Goal: Task Accomplishment & Management: Manage account settings

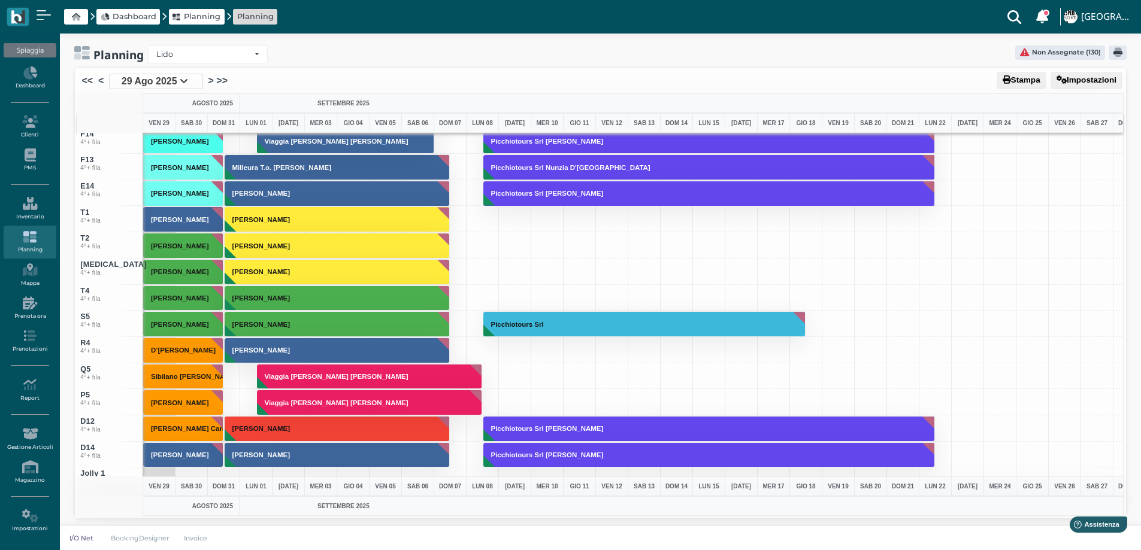
scroll to position [4574, 0]
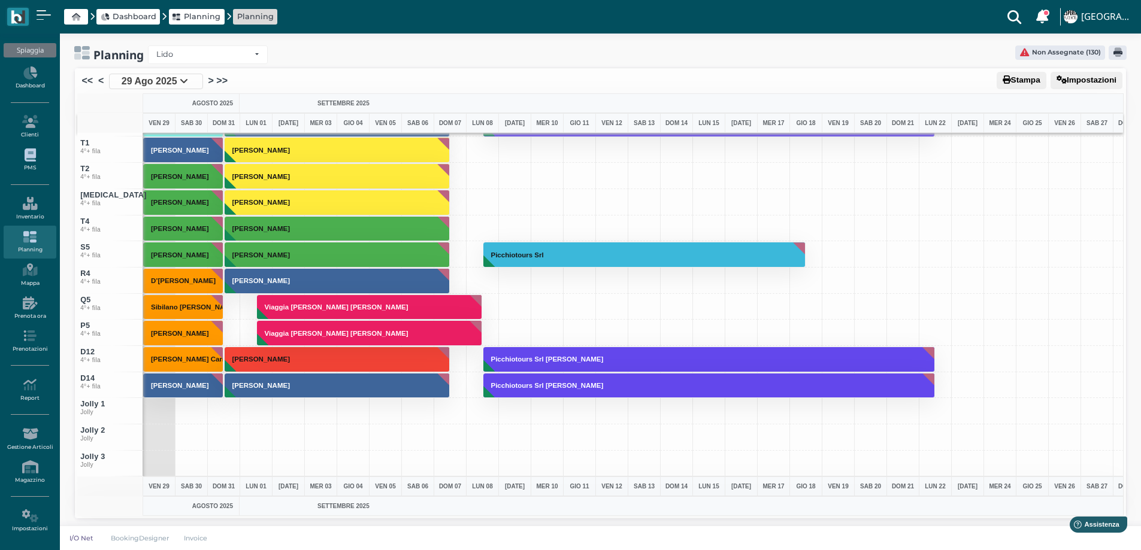
click at [35, 151] on icon at bounding box center [30, 154] width 52 height 13
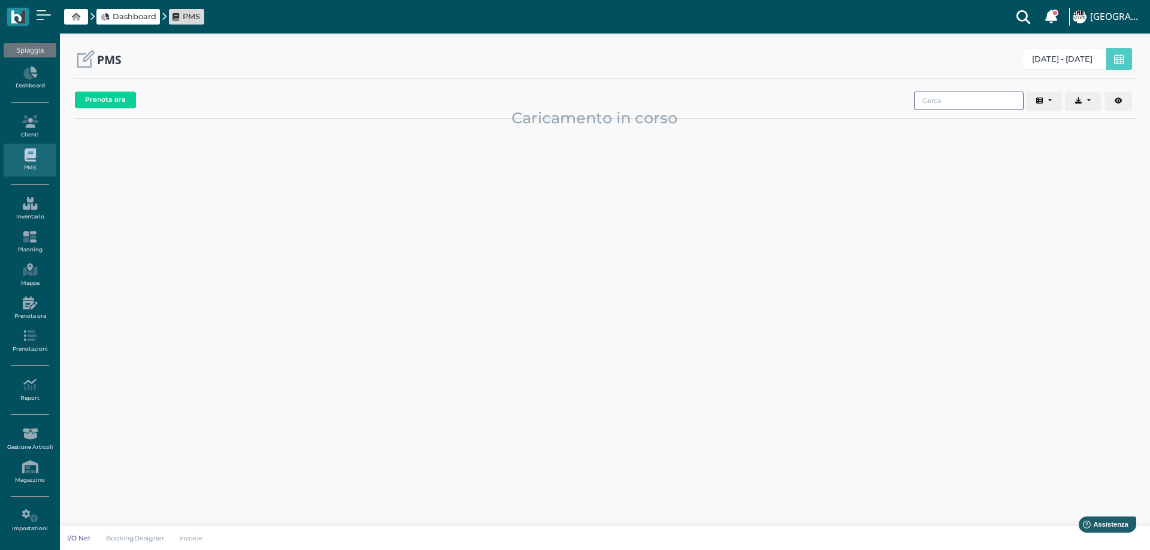
click at [963, 105] on input "search" at bounding box center [969, 101] width 110 height 19
type input "[PERSON_NAME]"
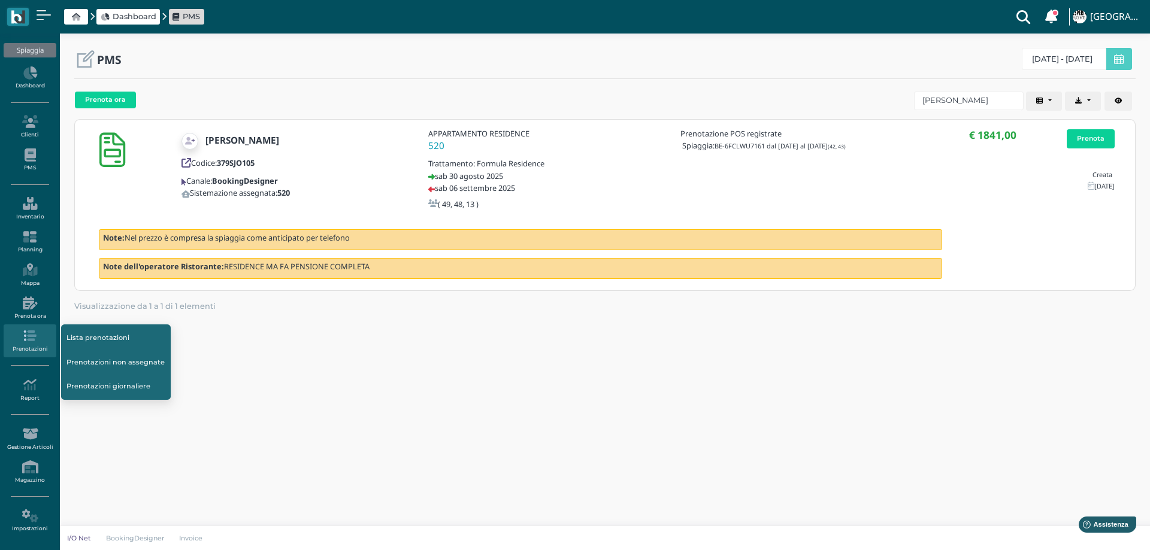
click at [28, 344] on link "Prenotazioni" at bounding box center [30, 341] width 52 height 33
click at [83, 333] on link "Lista prenotazioni" at bounding box center [116, 337] width 110 height 23
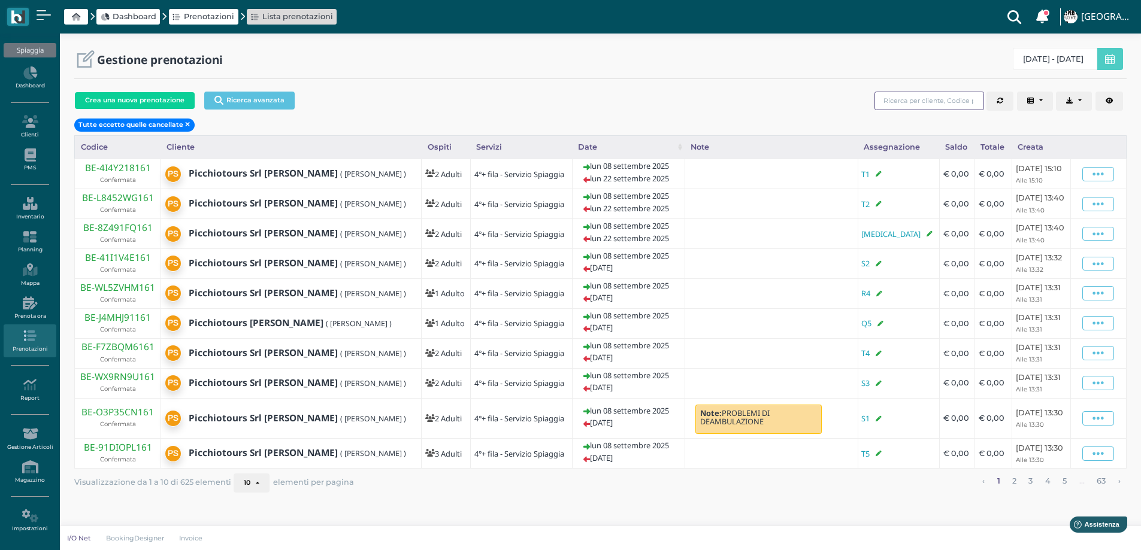
click at [900, 108] on input "search" at bounding box center [929, 101] width 110 height 19
type input "signoriello"
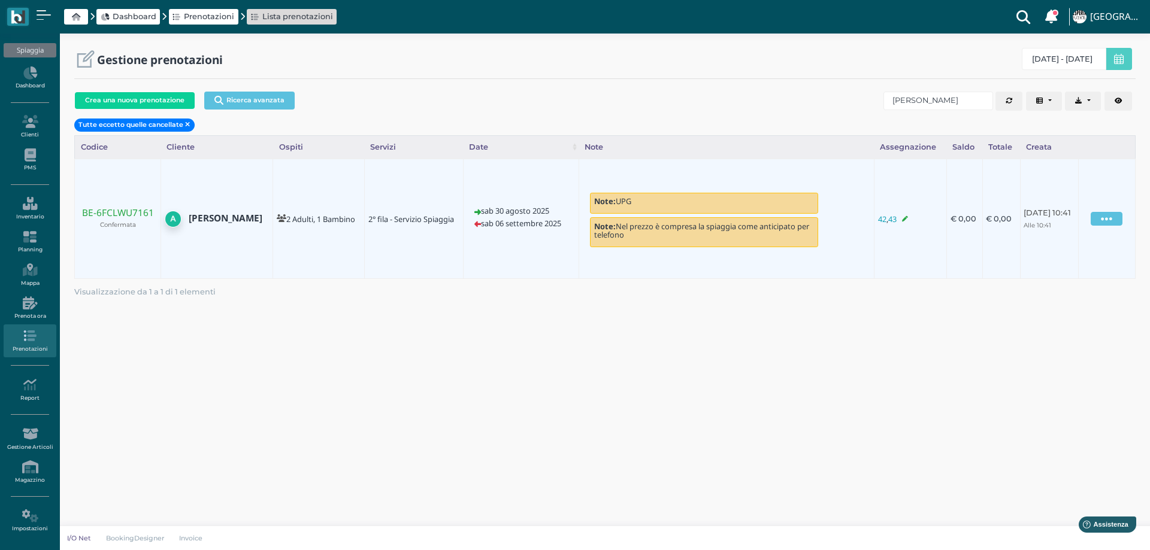
click at [1109, 217] on icon at bounding box center [1105, 219] width 11 height 13
drag, startPoint x: 787, startPoint y: 324, endPoint x: 859, endPoint y: 271, distance: 89.5
click at [789, 324] on div "Crea una nuova prenotazione Ricerca avanzata Codice Cliente Gruppo Prenotazione…" at bounding box center [604, 302] width 1061 height 431
click at [902, 219] on icon at bounding box center [905, 219] width 6 height 1
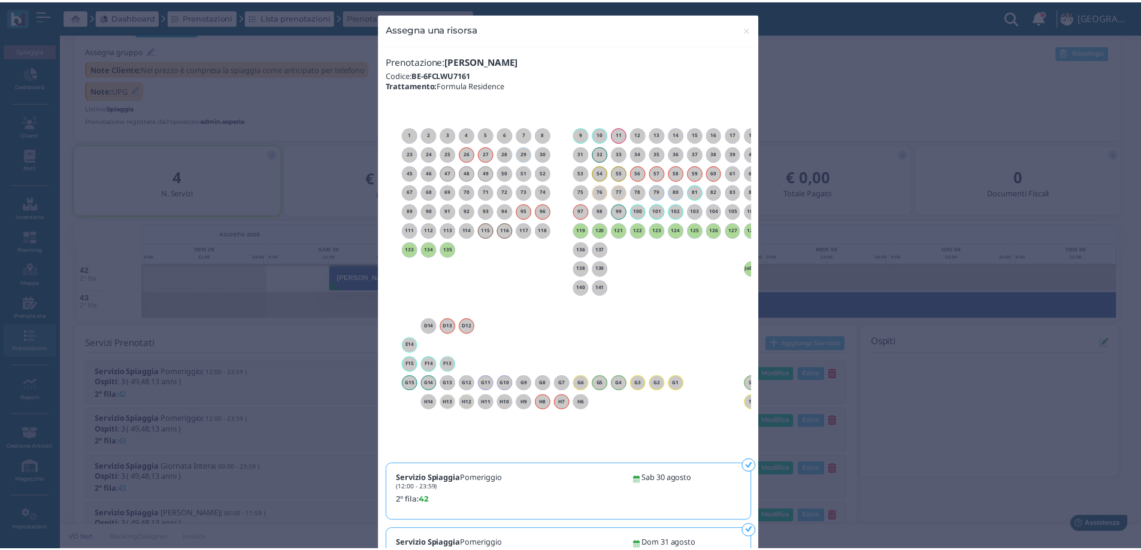
scroll to position [144, 0]
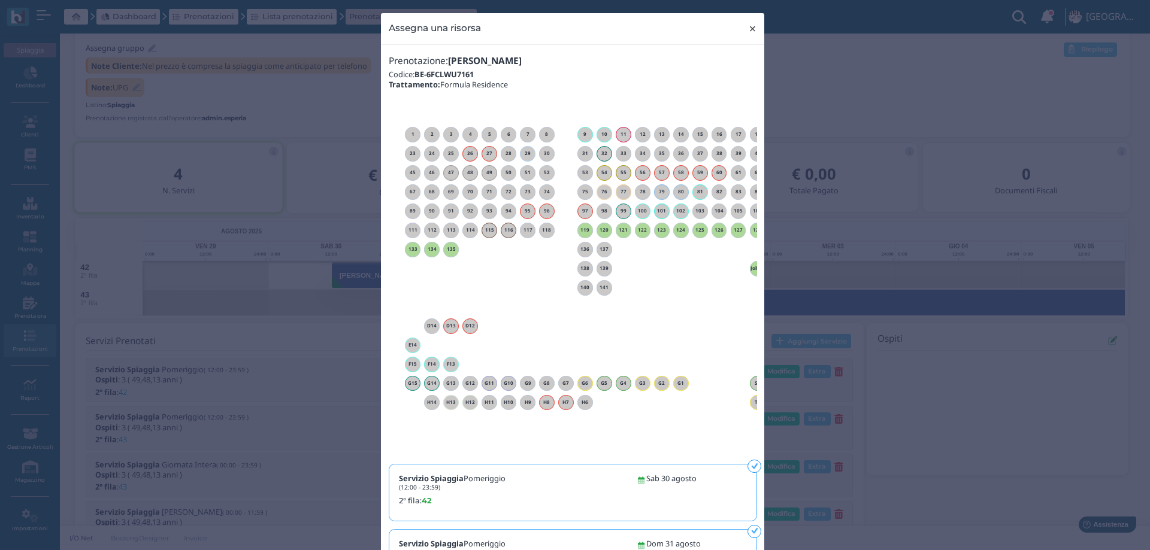
drag, startPoint x: 747, startPoint y: 26, endPoint x: 660, endPoint y: 165, distance: 163.8
click at [748, 28] on span "×" at bounding box center [752, 29] width 9 height 16
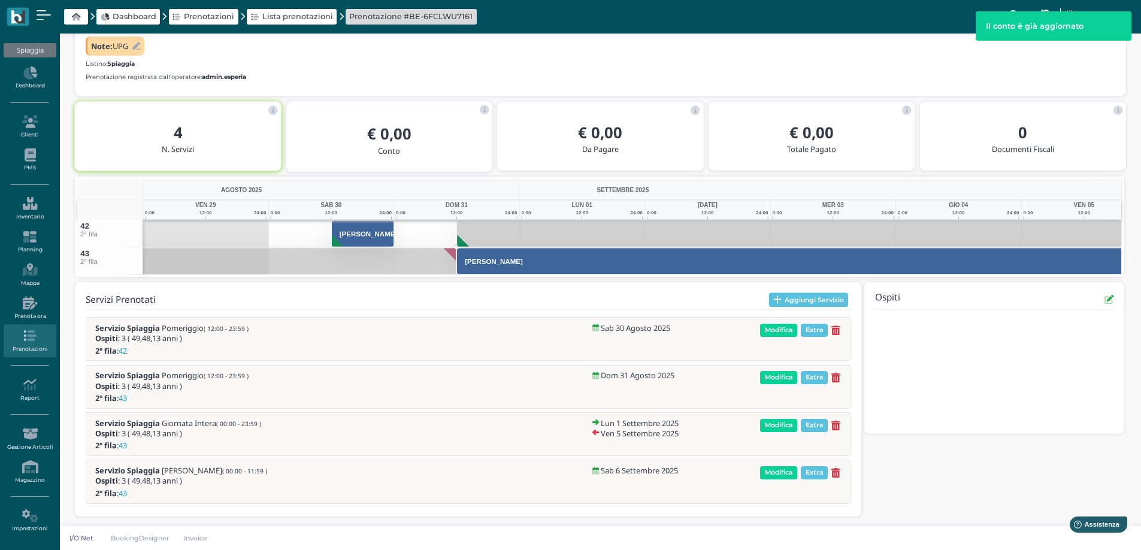
scroll to position [187, 0]
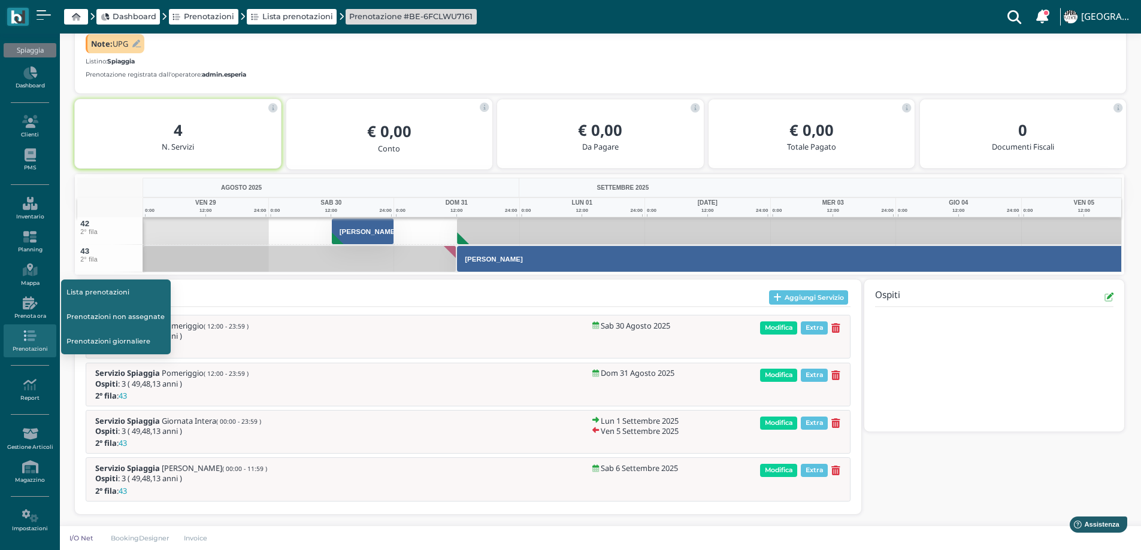
drag, startPoint x: 98, startPoint y: 286, endPoint x: 120, endPoint y: 286, distance: 22.2
click at [98, 286] on link "Lista prenotazioni" at bounding box center [116, 292] width 110 height 23
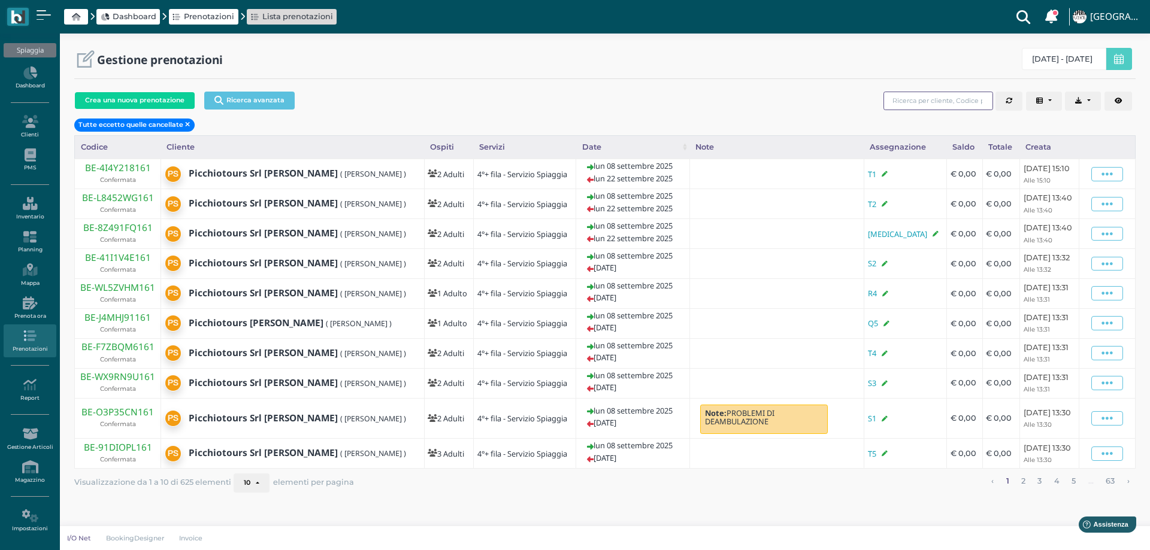
click at [907, 99] on input "search" at bounding box center [938, 101] width 110 height 19
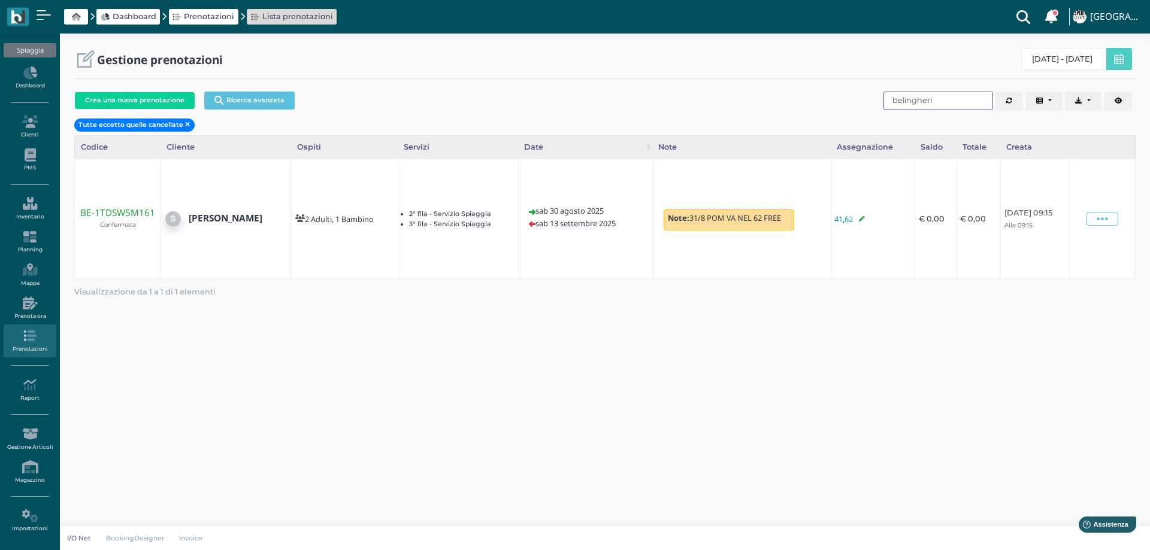
type input "belingheri"
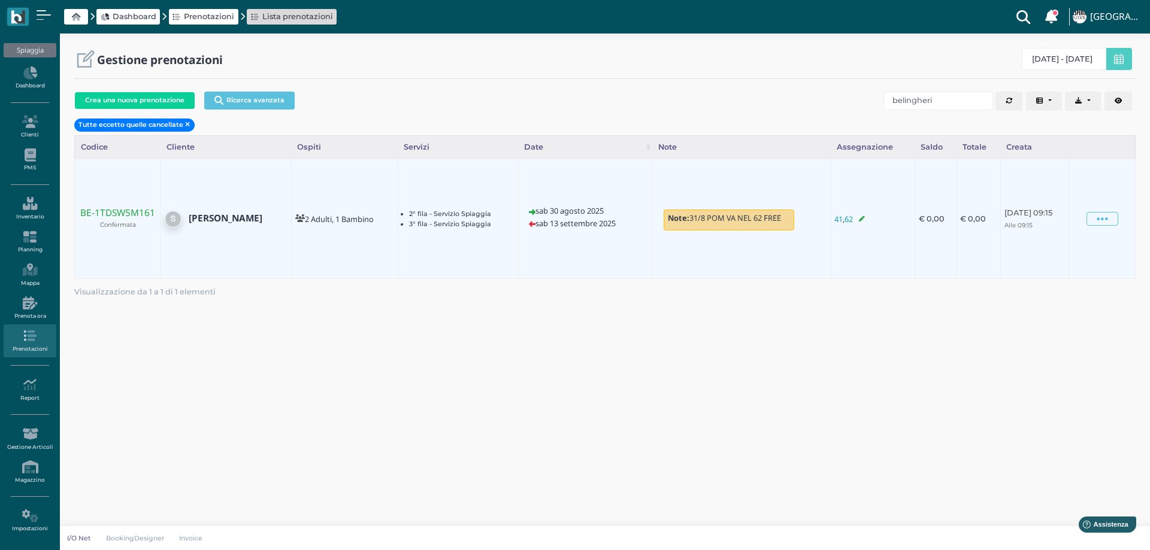
click at [859, 219] on icon at bounding box center [862, 219] width 6 height 1
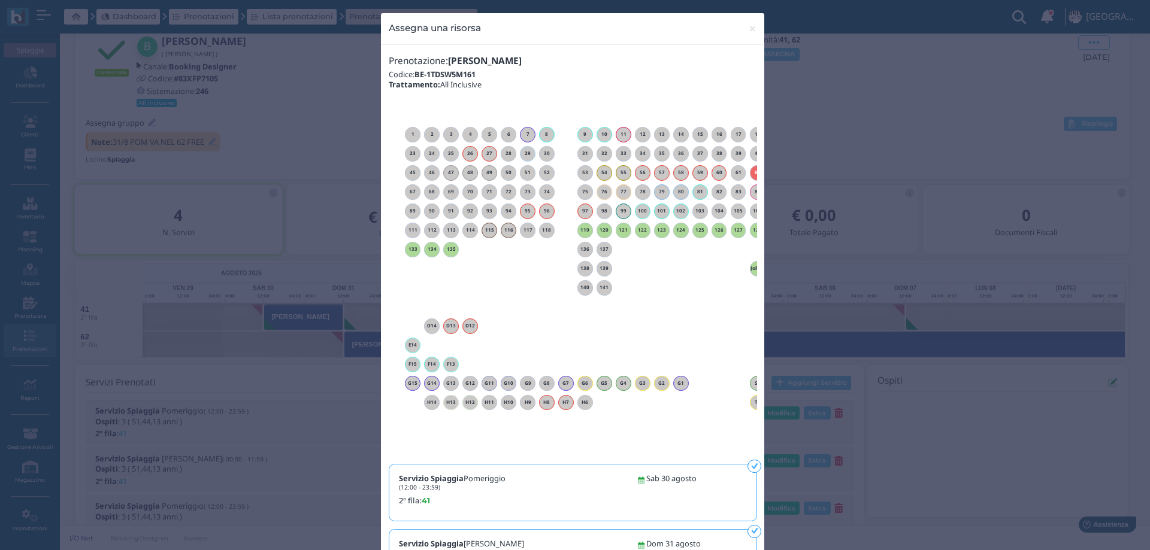
scroll to position [99, 0]
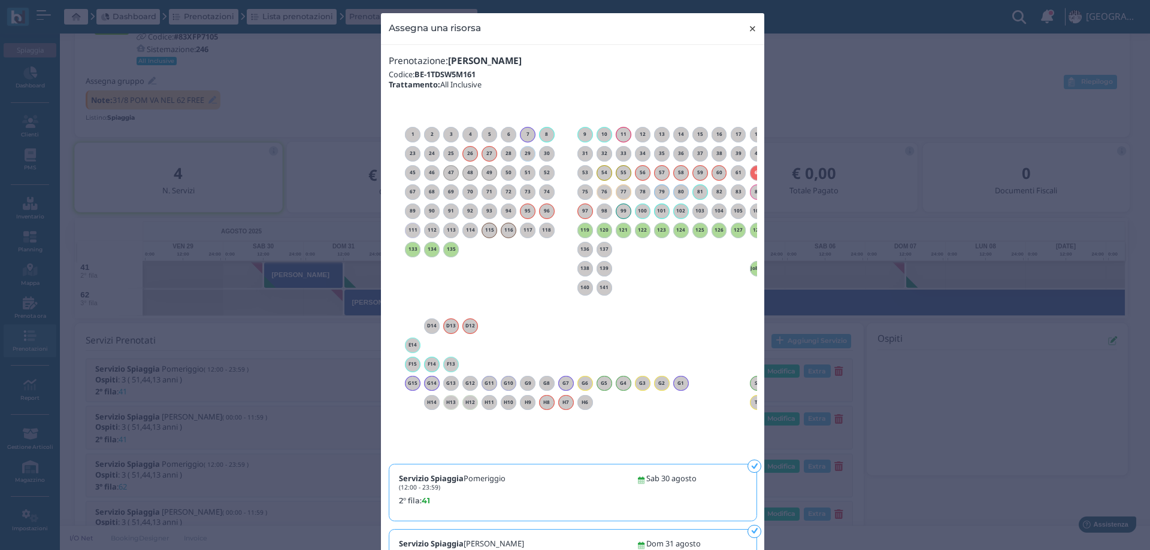
click at [748, 28] on span "×" at bounding box center [752, 29] width 9 height 16
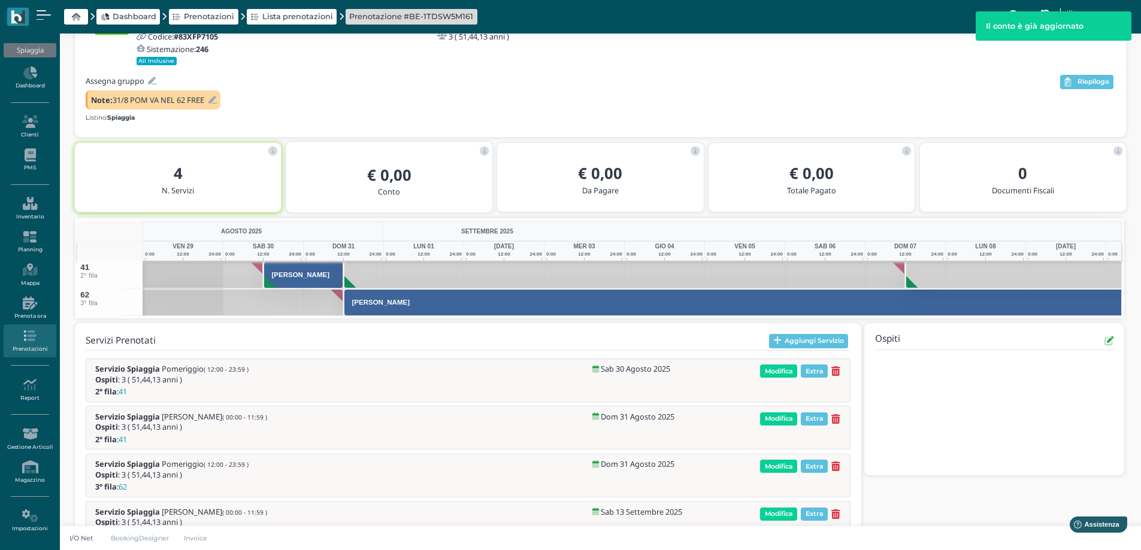
scroll to position [142, 0]
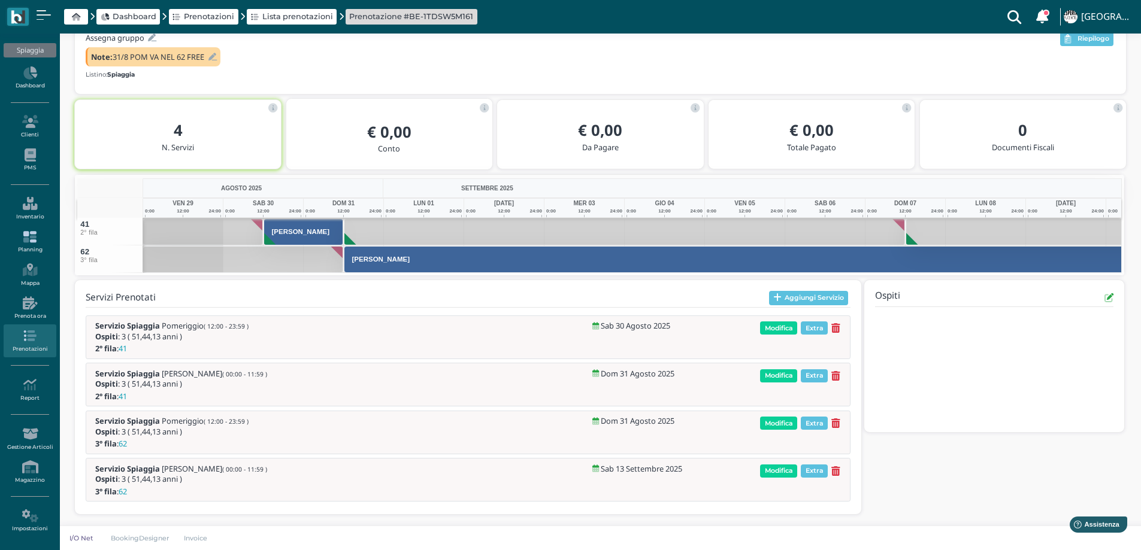
click at [35, 240] on icon at bounding box center [30, 237] width 52 height 13
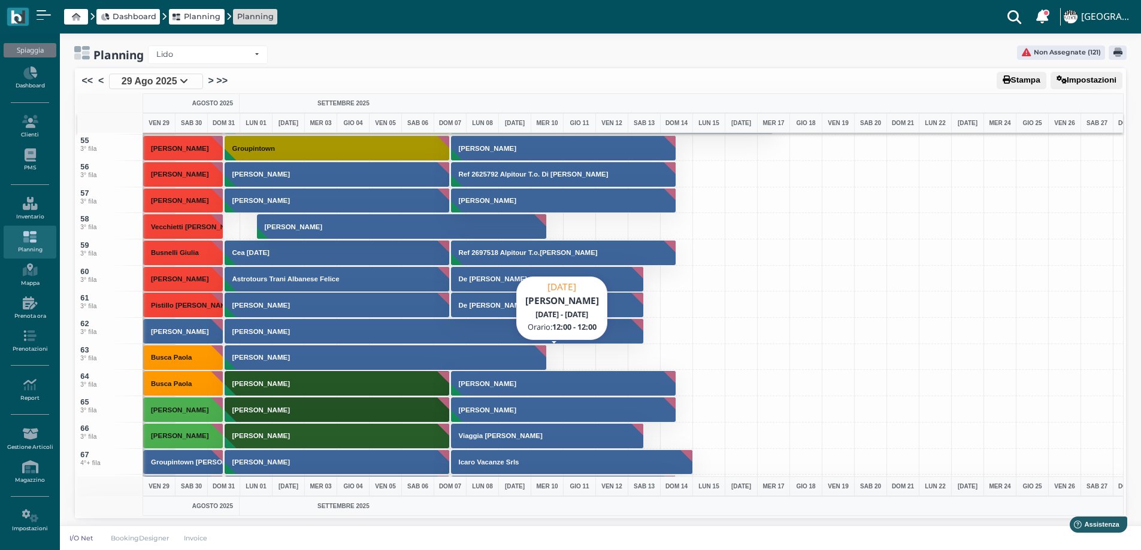
scroll to position [1437, 0]
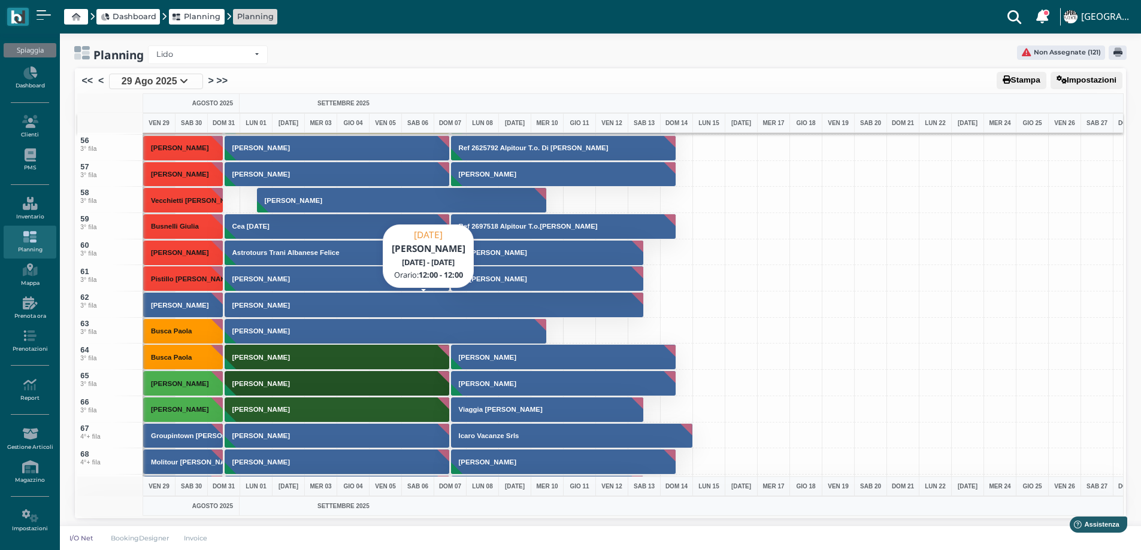
click at [518, 299] on button "Belingheri Sabrina" at bounding box center [435, 305] width 420 height 26
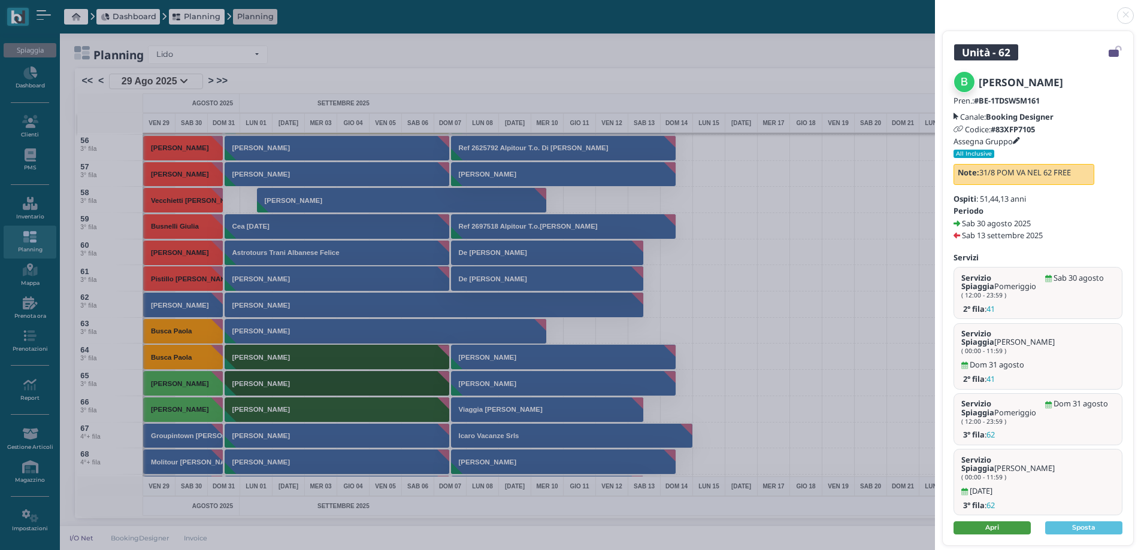
click at [993, 521] on link "Apri" at bounding box center [991, 527] width 77 height 13
click at [935, 8] on link at bounding box center [935, 8] width 0 height 0
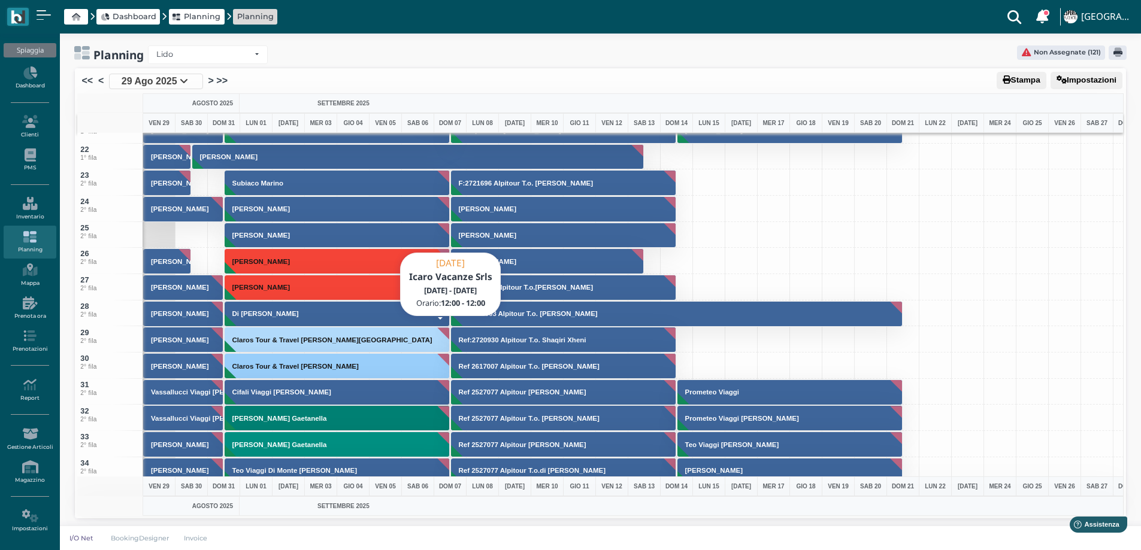
scroll to position [180, 0]
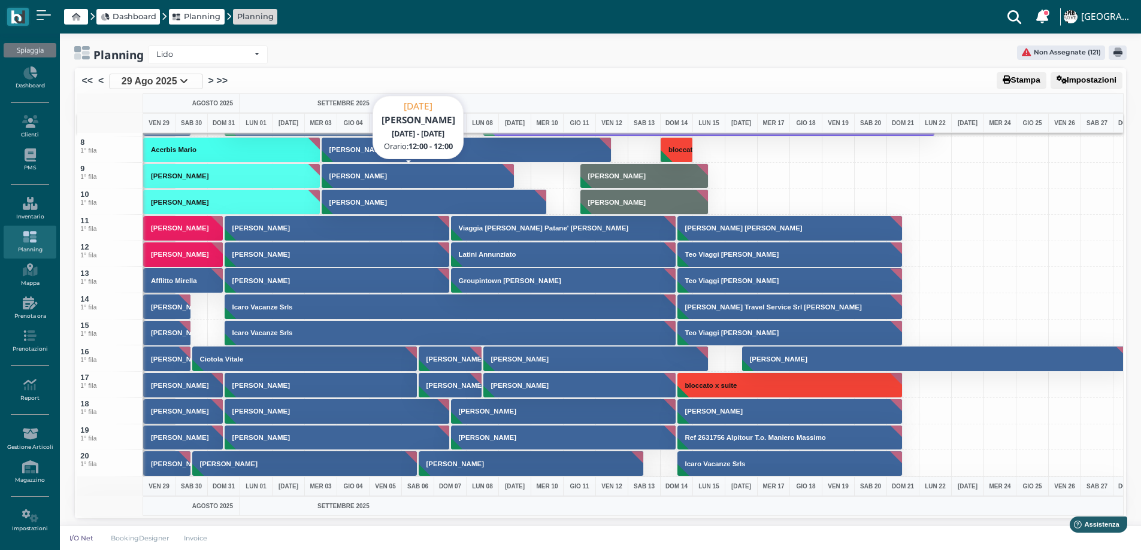
click at [390, 170] on button "[PERSON_NAME]" at bounding box center [418, 176] width 193 height 26
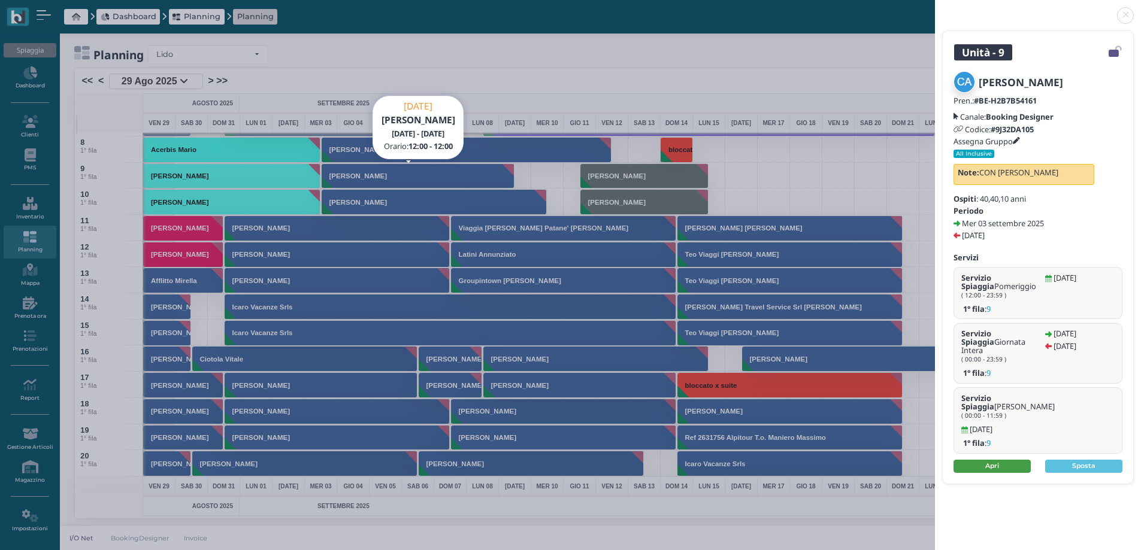
click at [980, 460] on link "Apri" at bounding box center [991, 466] width 77 height 13
click at [935, 8] on link at bounding box center [935, 8] width 0 height 0
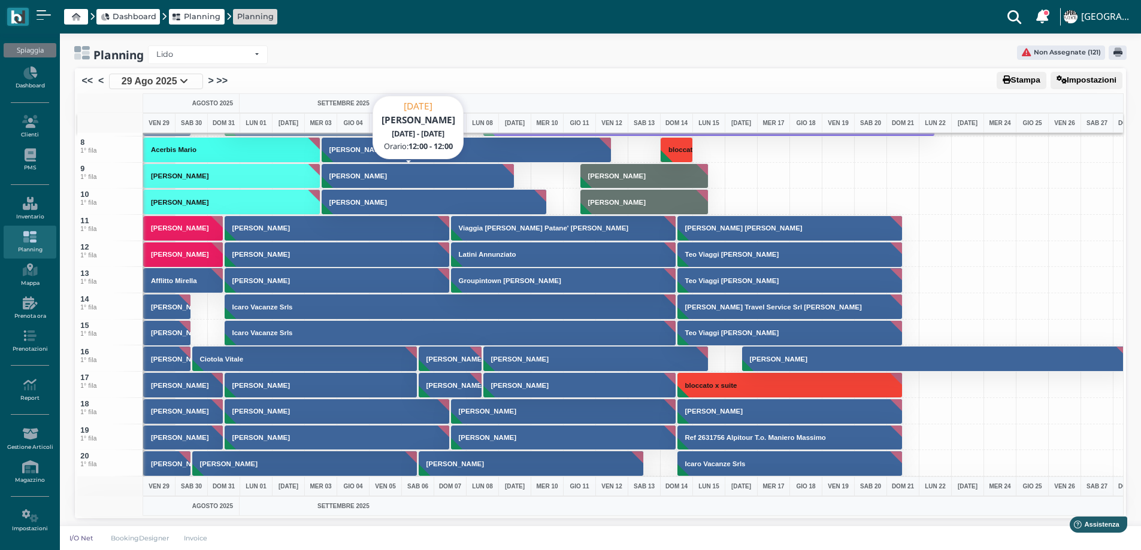
click at [486, 180] on button "[PERSON_NAME]" at bounding box center [418, 176] width 193 height 26
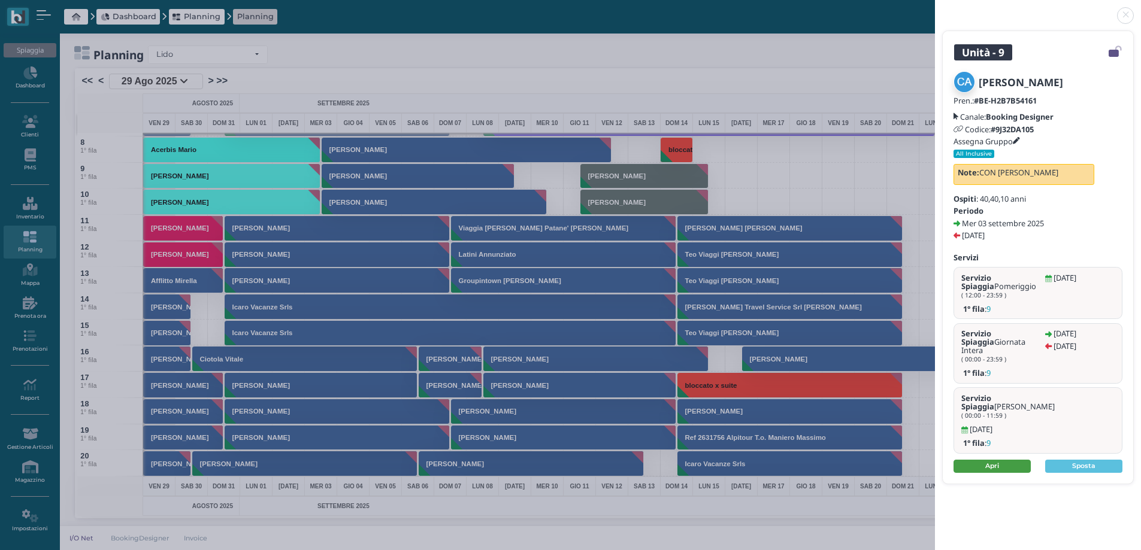
click at [972, 460] on link "Apri" at bounding box center [991, 466] width 77 height 13
click at [935, 8] on link at bounding box center [935, 8] width 0 height 0
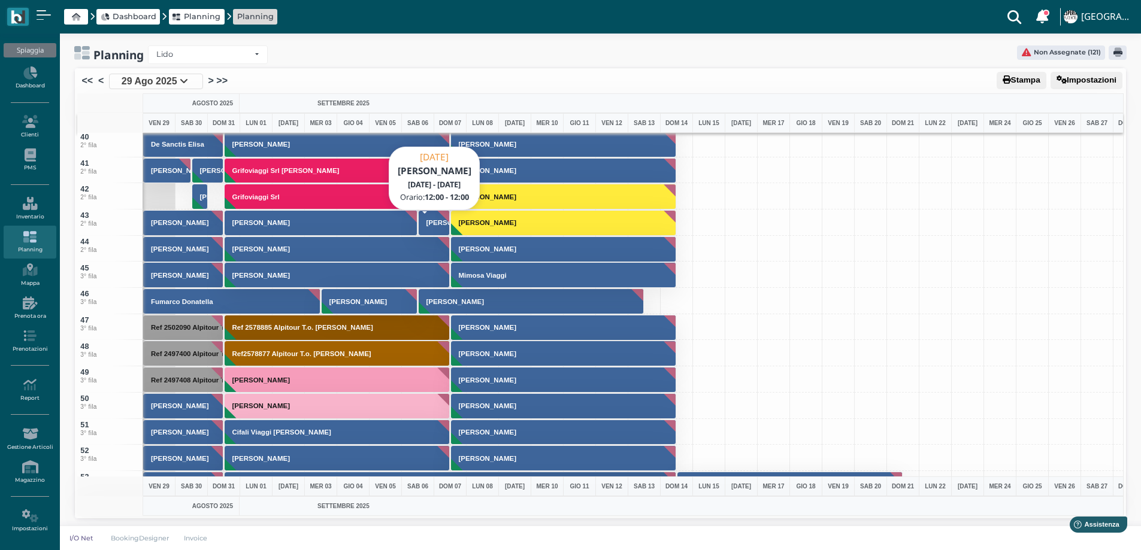
scroll to position [1018, 0]
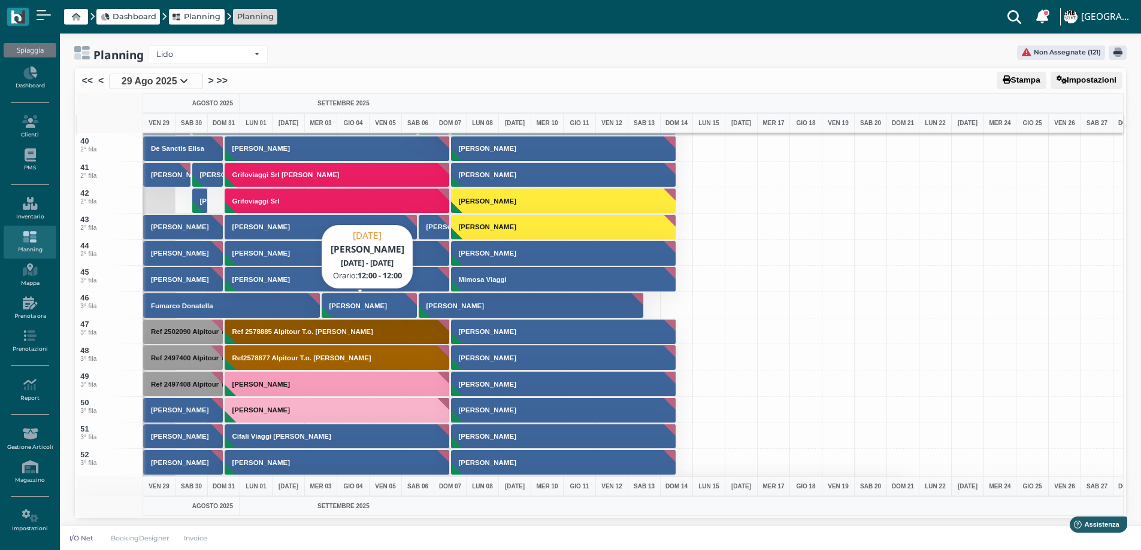
click at [362, 307] on h3 "[PERSON_NAME]" at bounding box center [358, 305] width 67 height 7
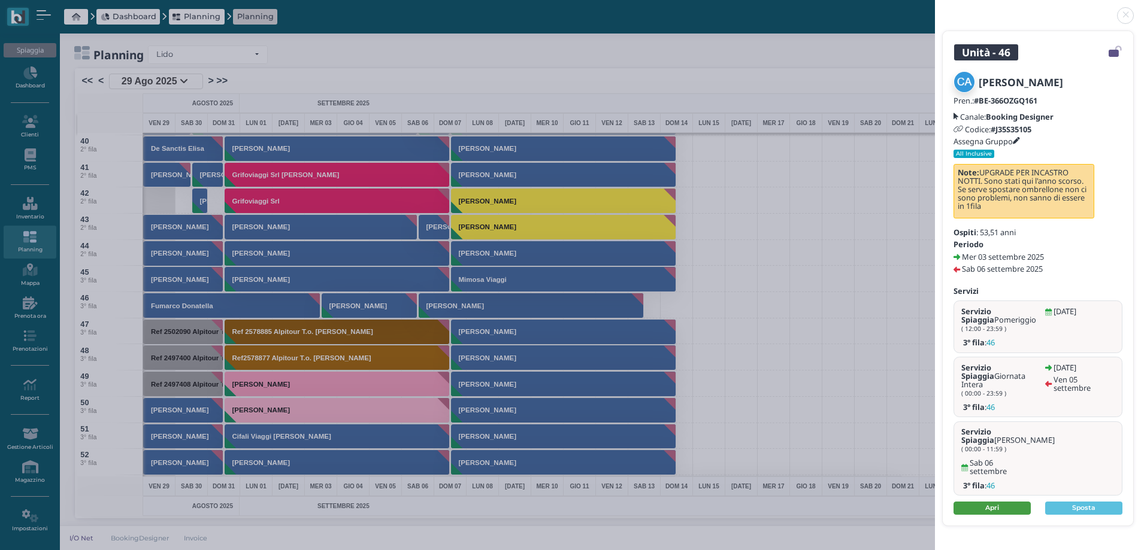
click at [1010, 502] on link "Apri" at bounding box center [991, 508] width 77 height 13
click at [935, 8] on link at bounding box center [935, 8] width 0 height 0
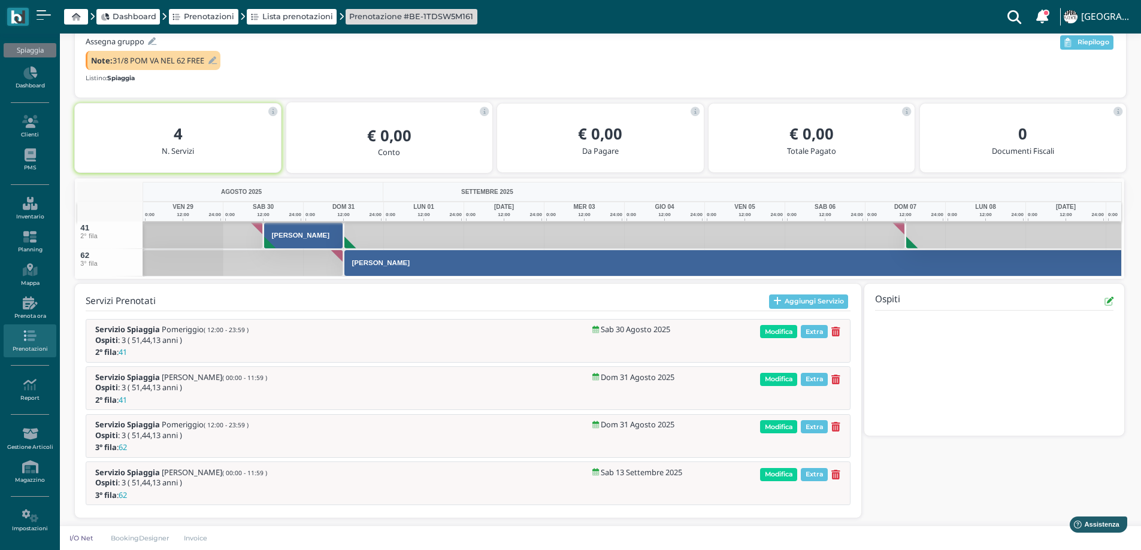
scroll to position [142, 0]
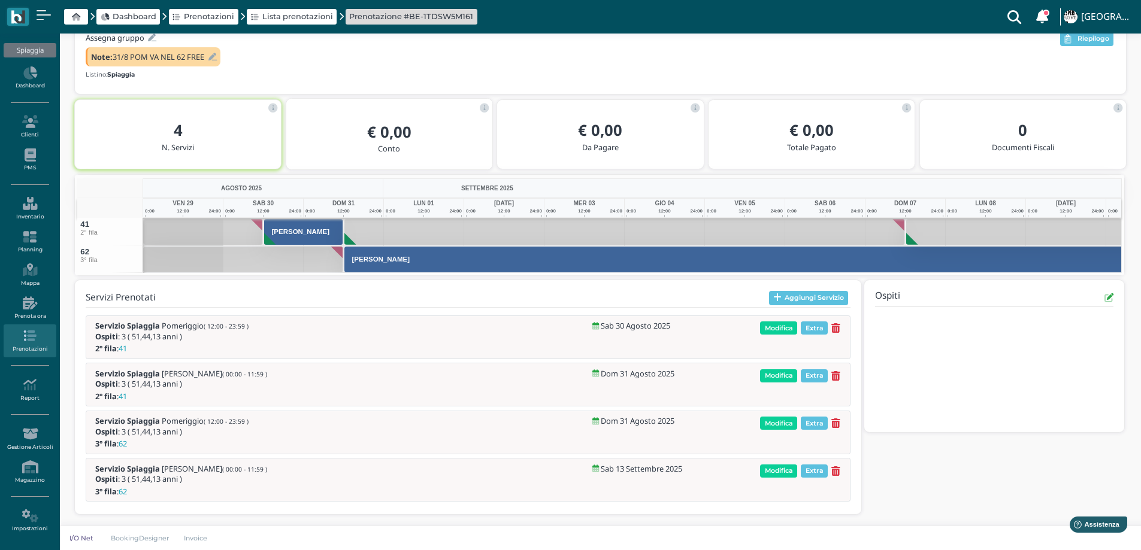
click at [378, 264] on button "[PERSON_NAME]" at bounding box center [865, 259] width 1042 height 27
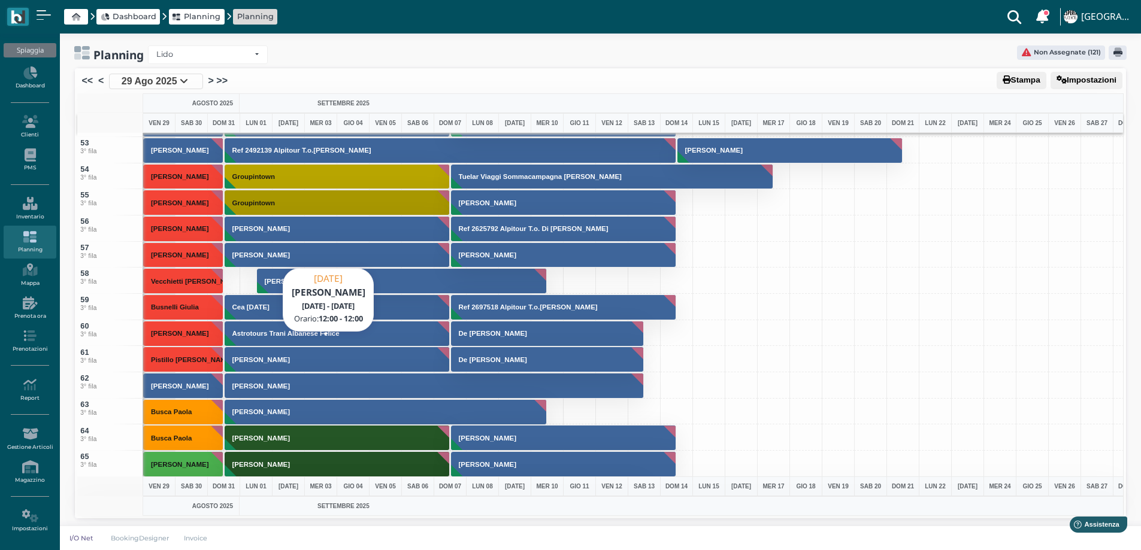
scroll to position [1367, 0]
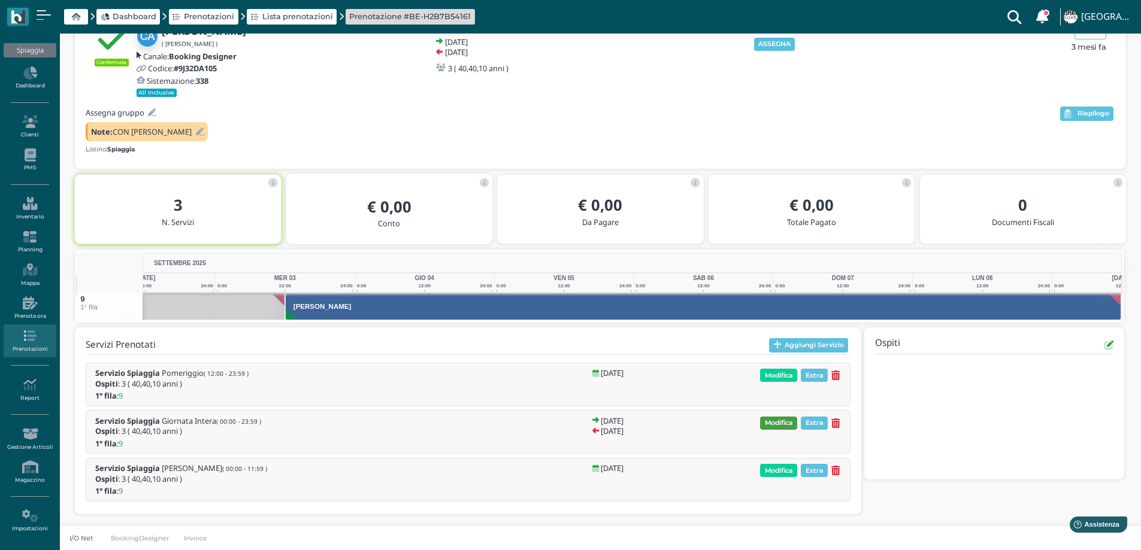
click at [785, 420] on span "Modifica" at bounding box center [778, 423] width 37 height 13
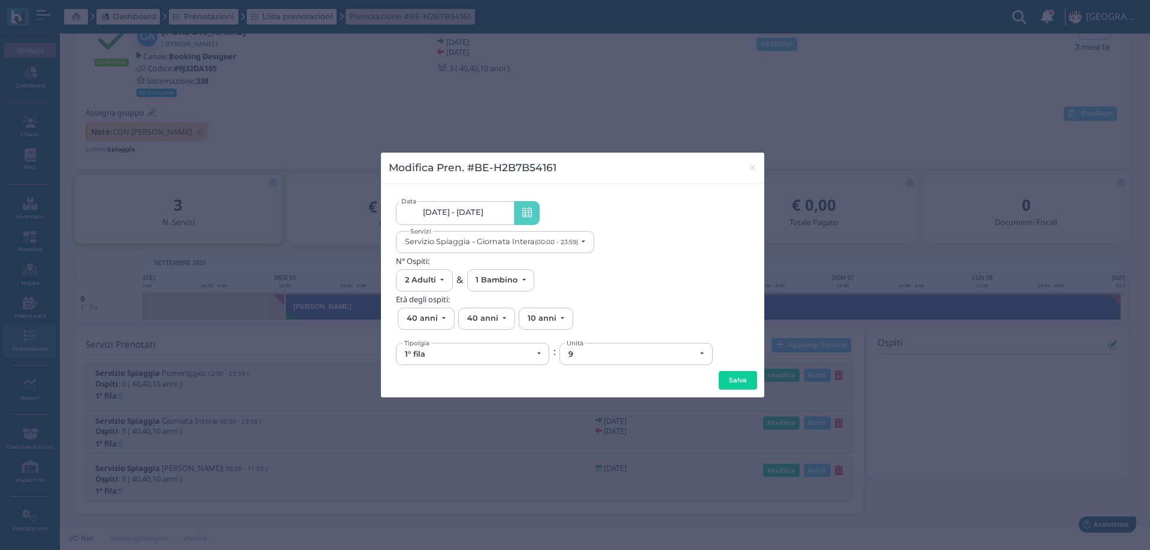
click at [495, 221] on link "[DATE] - [DATE]" at bounding box center [455, 213] width 118 height 24
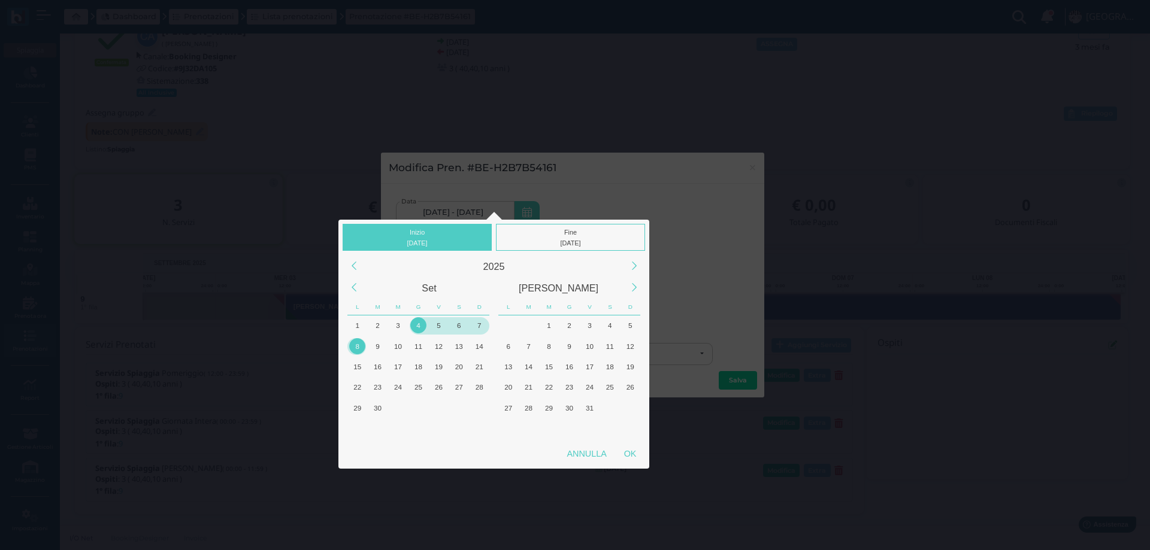
click at [417, 324] on div "4" at bounding box center [418, 325] width 16 height 16
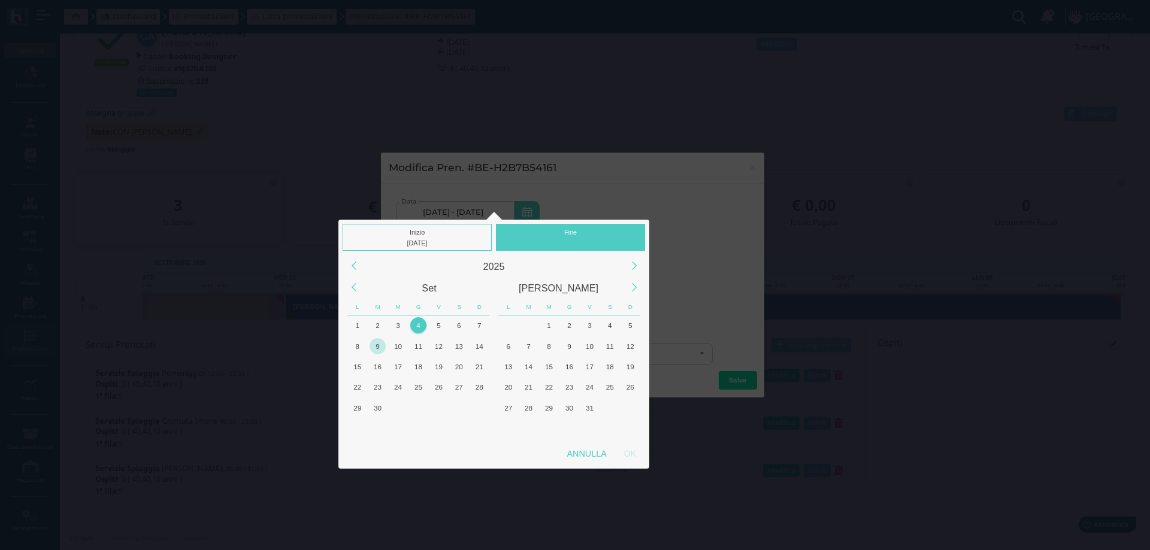
click at [374, 350] on div "9" at bounding box center [377, 346] width 16 height 16
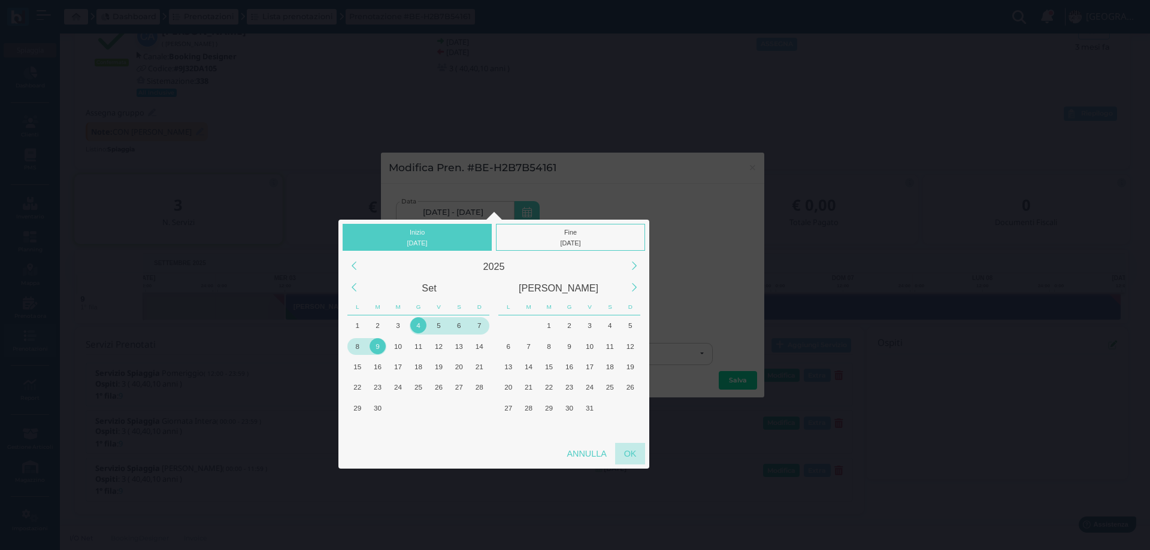
click at [627, 459] on div "OK" at bounding box center [630, 454] width 30 height 22
type input "04/09/2025 - 09/09/2025"
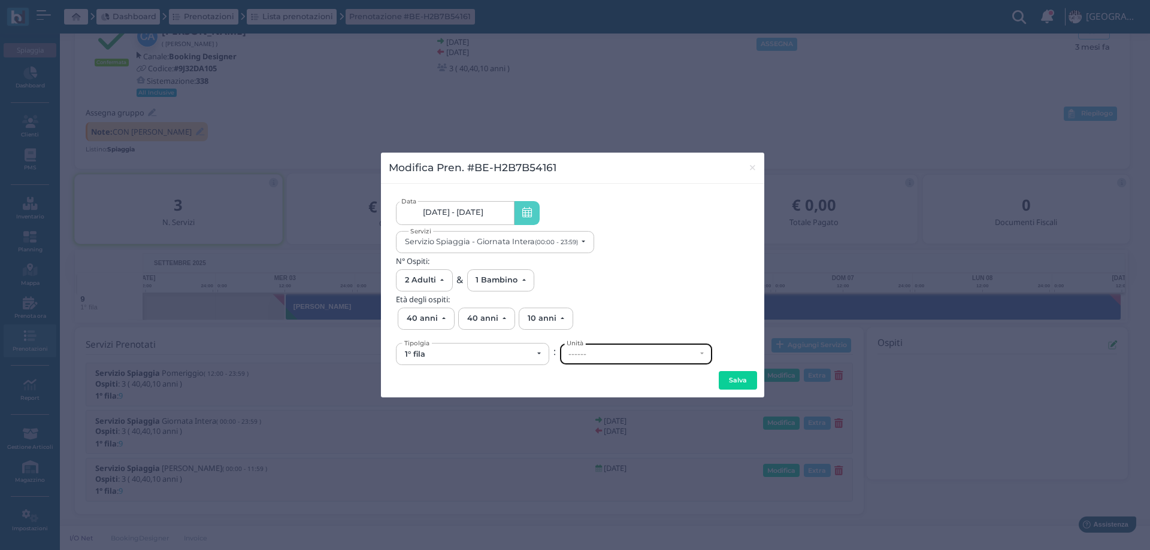
click at [590, 356] on div "------" at bounding box center [632, 355] width 128 height 10
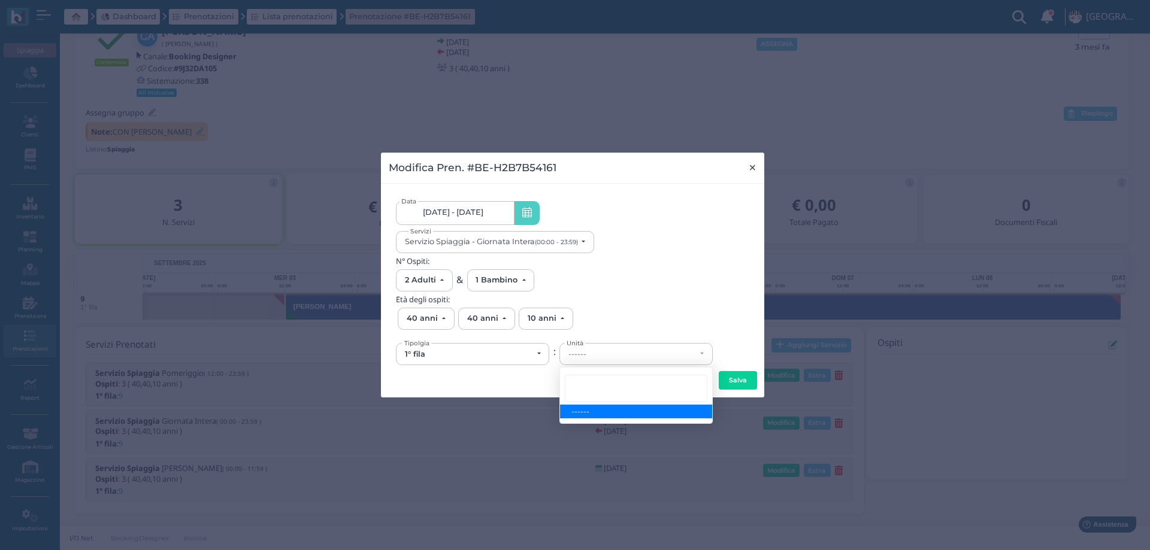
click at [750, 166] on span "×" at bounding box center [752, 168] width 9 height 16
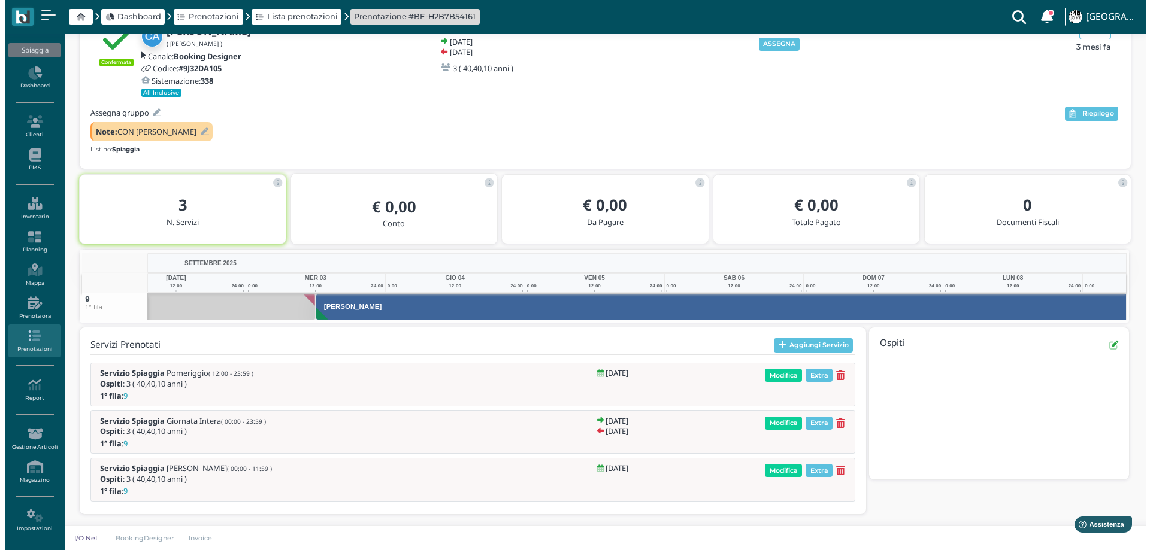
scroll to position [0, 67]
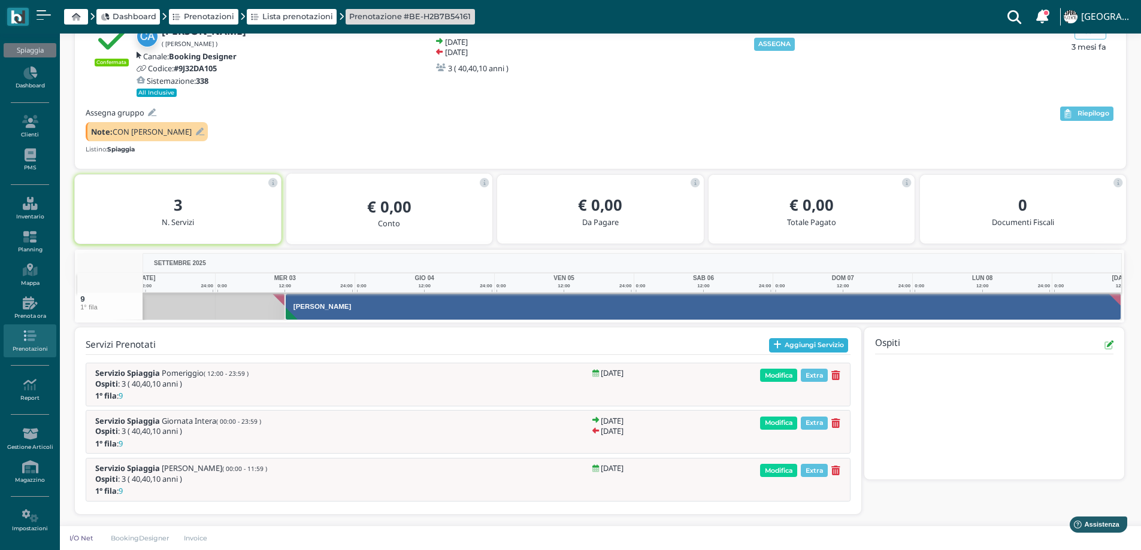
click at [784, 342] on button "Aggiungi Servizio" at bounding box center [809, 345] width 80 height 14
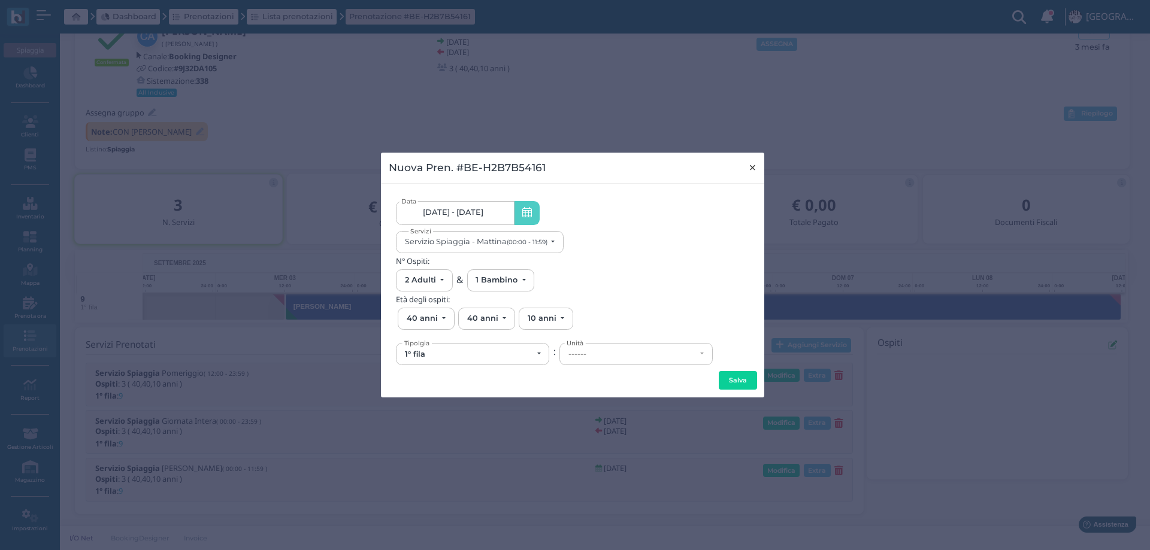
drag, startPoint x: 754, startPoint y: 166, endPoint x: 777, endPoint y: 300, distance: 135.3
click at [753, 166] on span "×" at bounding box center [752, 168] width 9 height 16
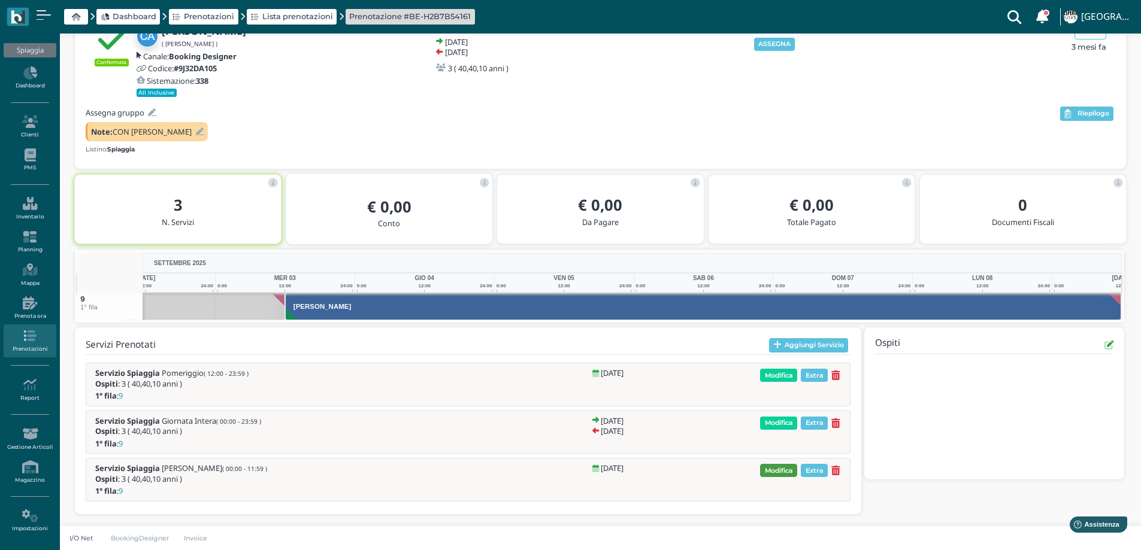
click at [777, 471] on span "Modifica" at bounding box center [778, 470] width 37 height 13
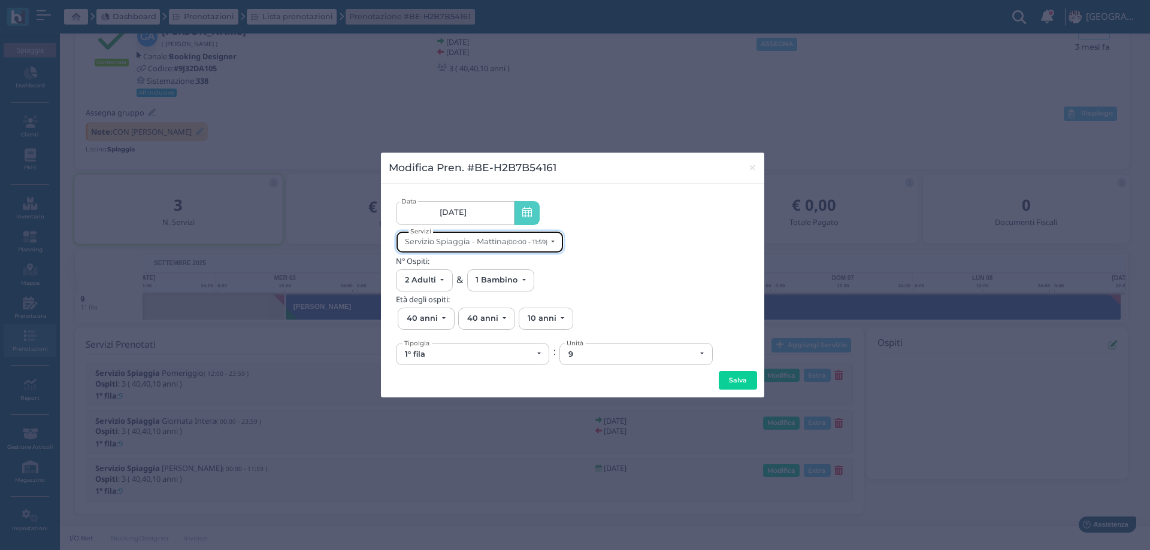
click at [483, 241] on div "Servizio Spiaggia - Mattina (00:00 - 11:59)" at bounding box center [476, 241] width 142 height 9
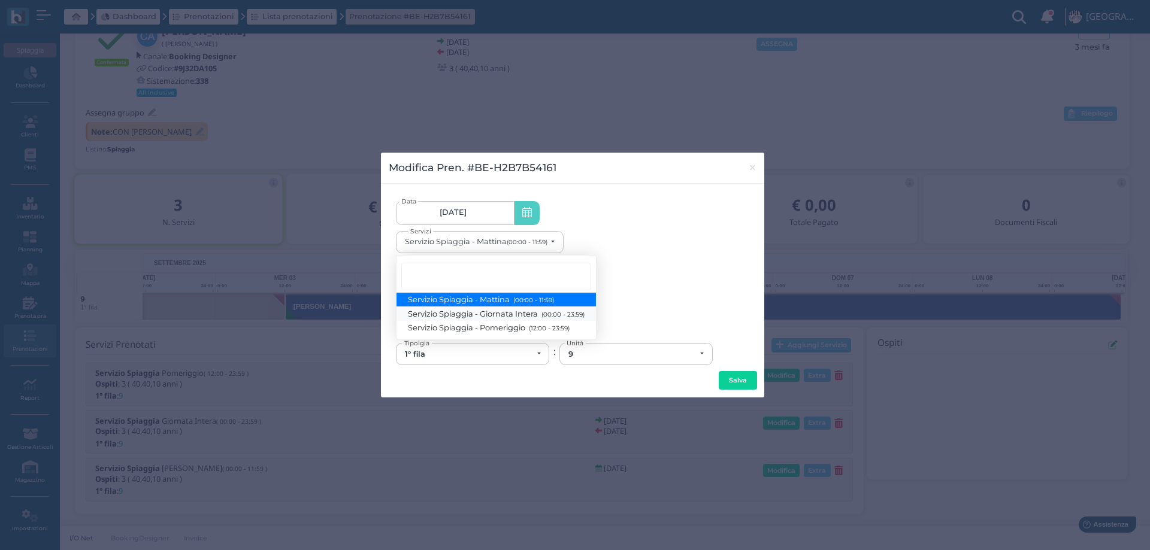
click at [491, 316] on span "Servizio Spiaggia - Giornata Intera (00:00 - 23:59)" at bounding box center [496, 313] width 176 height 10
select select "1368"
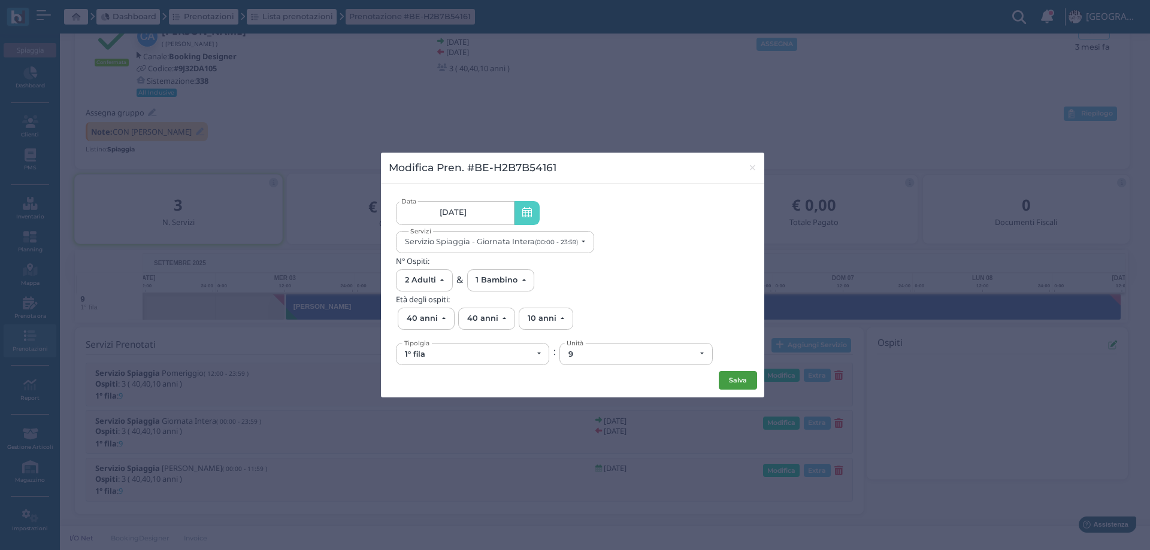
click at [735, 381] on button "Salva" at bounding box center [737, 380] width 38 height 19
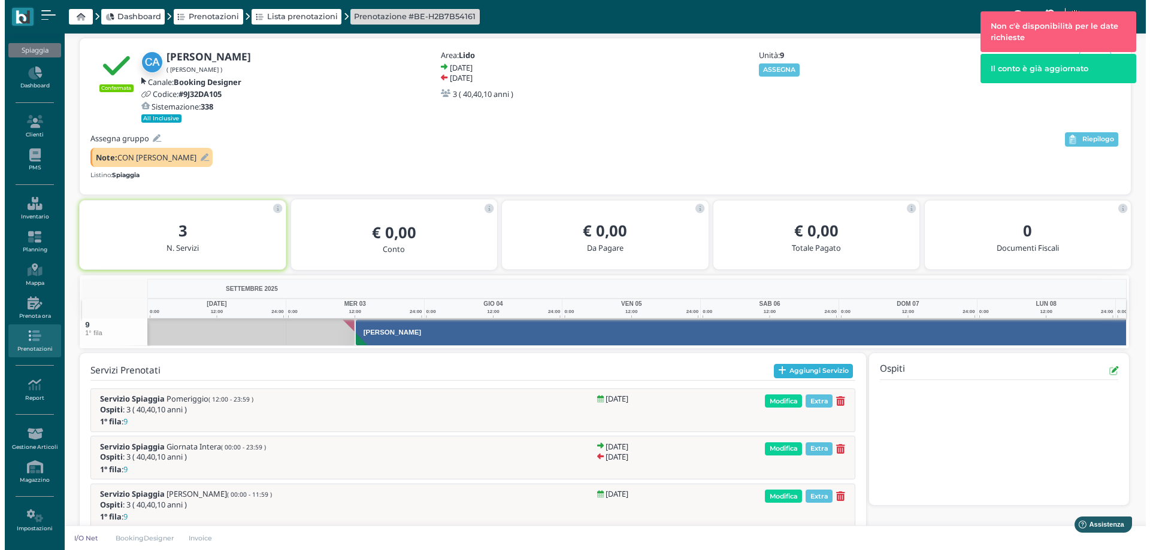
scroll to position [0, 58]
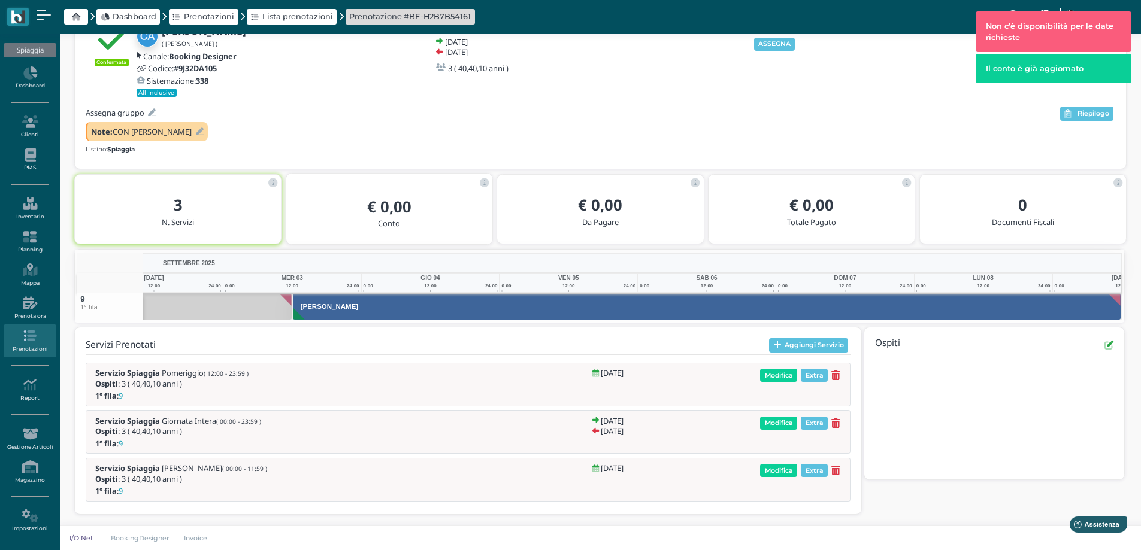
click at [780, 407] on div "Servizio Spiaggia Pomeriggio ( 12:00 - 23:59 ) Ospiti : 3 ( 40,40,10 anni ) Mer…" at bounding box center [468, 431] width 765 height 142
click at [774, 339] on button "Aggiungi Servizio" at bounding box center [809, 345] width 80 height 14
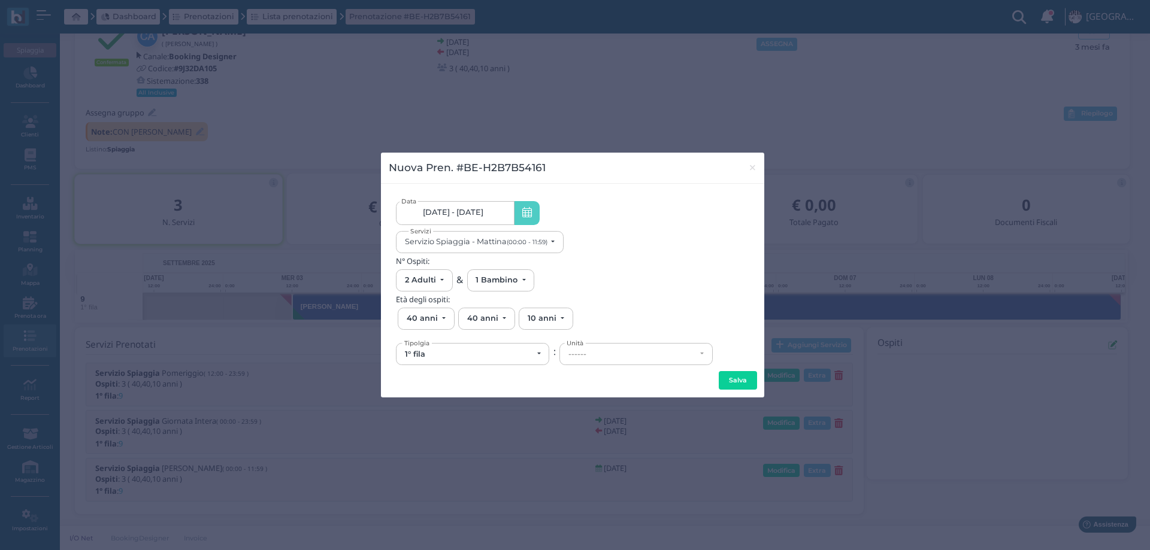
click at [487, 213] on input at bounding box center [486, 212] width 2 height 1
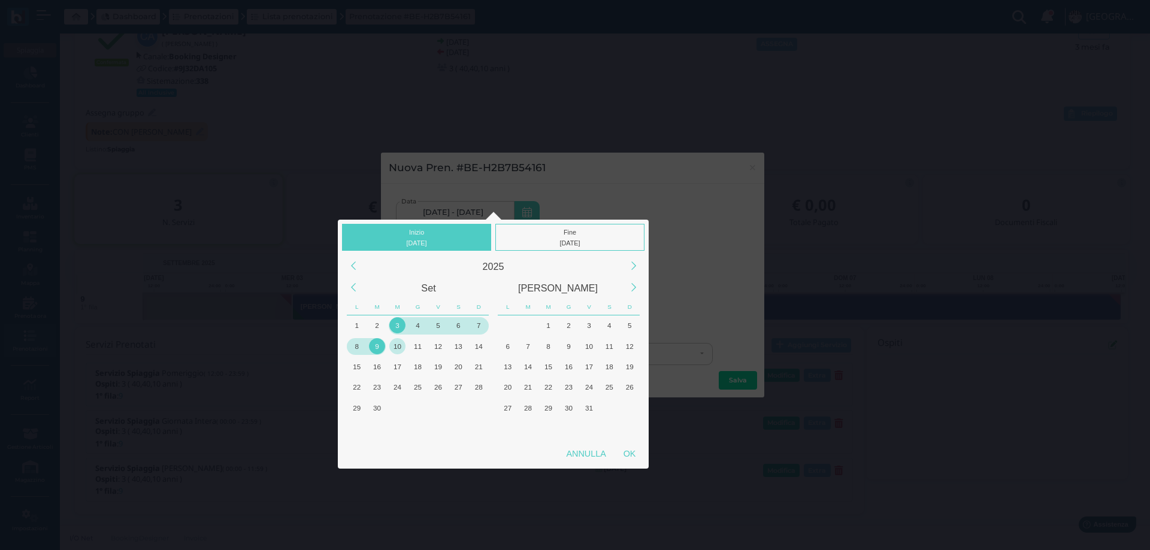
click at [400, 345] on div "10" at bounding box center [397, 346] width 16 height 16
click at [627, 449] on div "OK" at bounding box center [629, 454] width 30 height 22
type input "[DATE] - [DATE]"
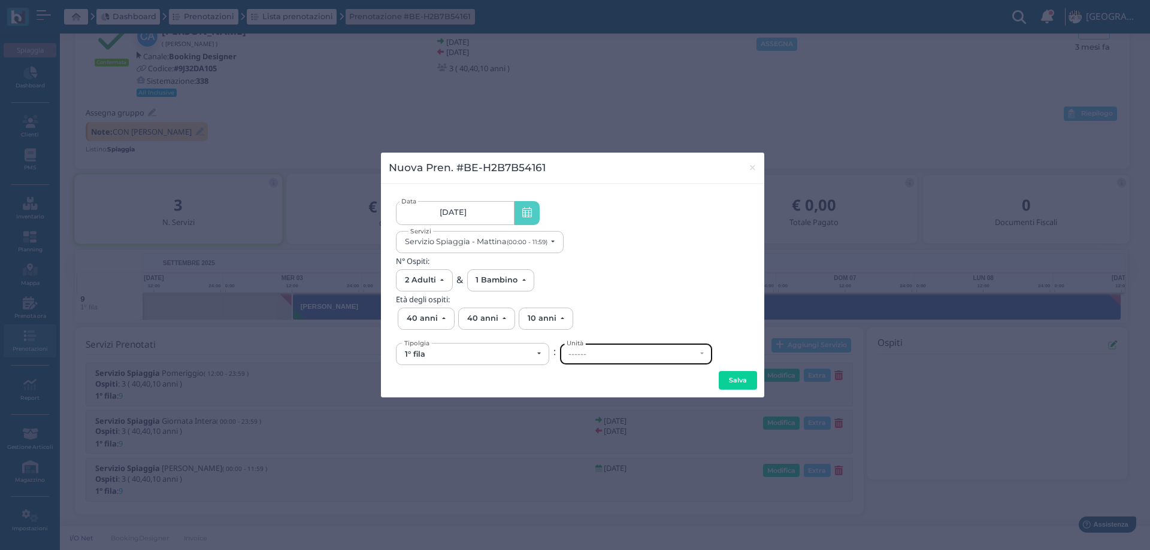
click at [607, 356] on div "------" at bounding box center [632, 355] width 128 height 10
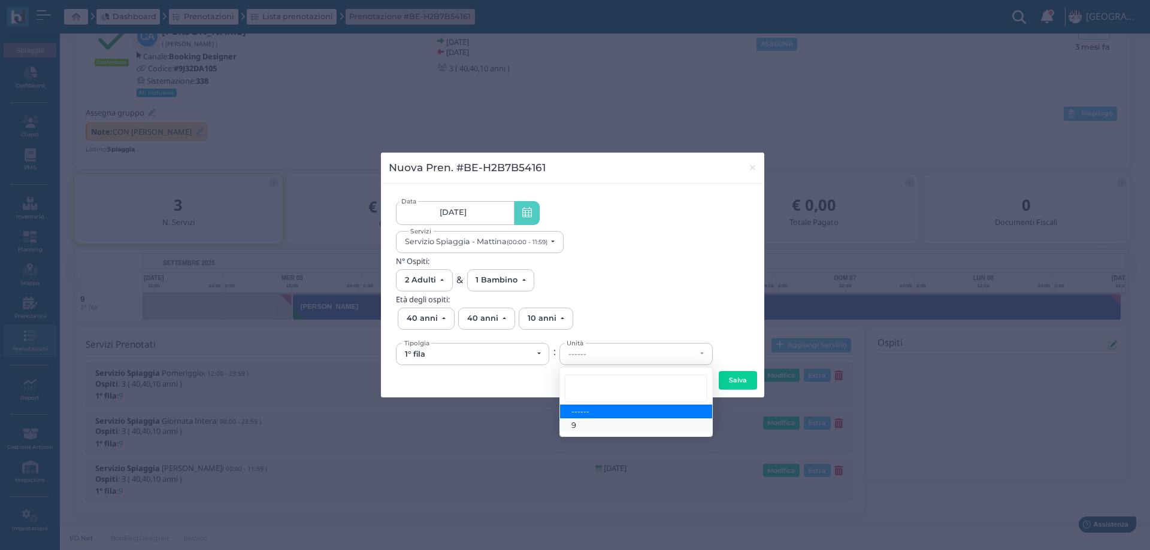
click at [584, 423] on link "9" at bounding box center [636, 426] width 152 height 14
select select "6133"
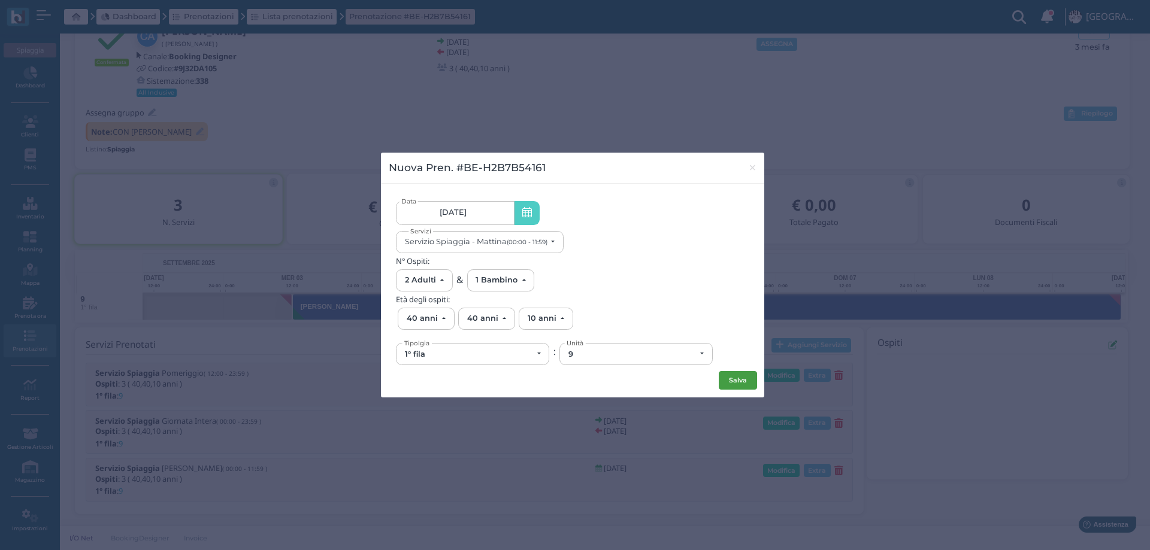
drag, startPoint x: 727, startPoint y: 380, endPoint x: 738, endPoint y: 377, distance: 11.2
click at [733, 378] on div "Salva" at bounding box center [573, 380] width 368 height 19
click at [738, 377] on button "Salva" at bounding box center [737, 380] width 38 height 19
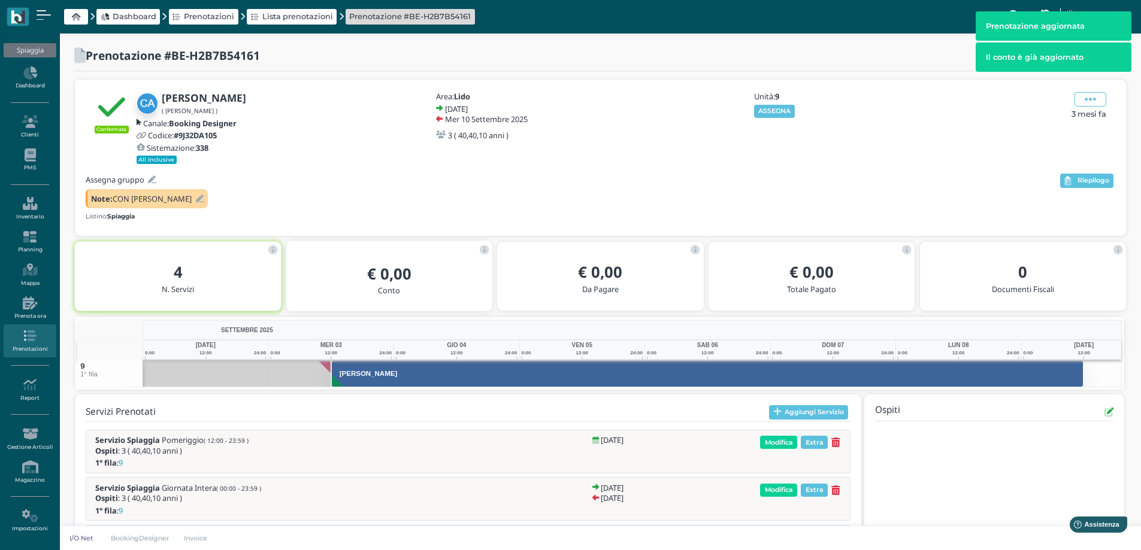
scroll to position [99, 0]
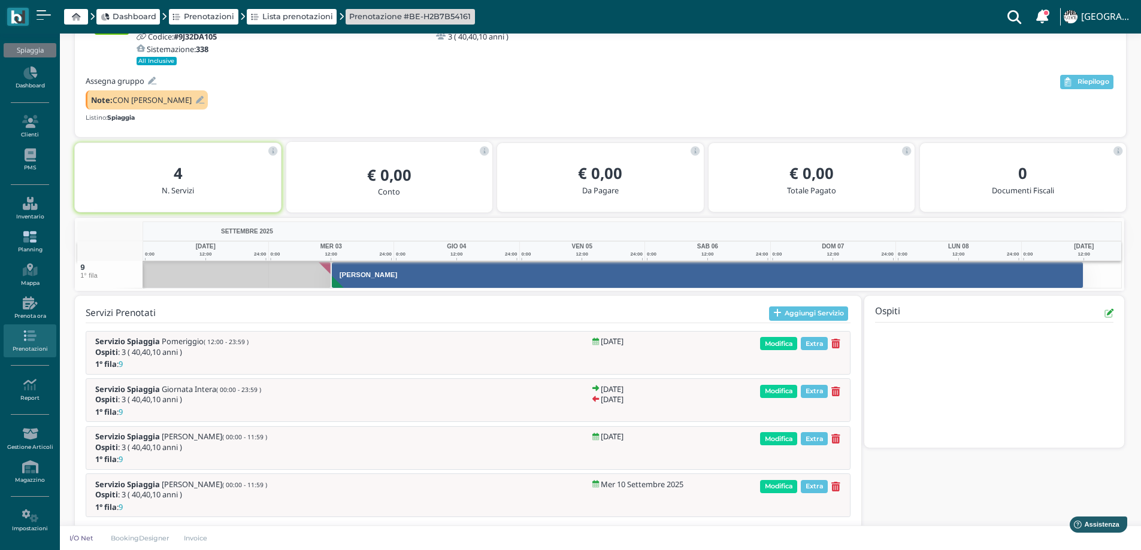
click at [23, 244] on link "Planning" at bounding box center [30, 242] width 52 height 33
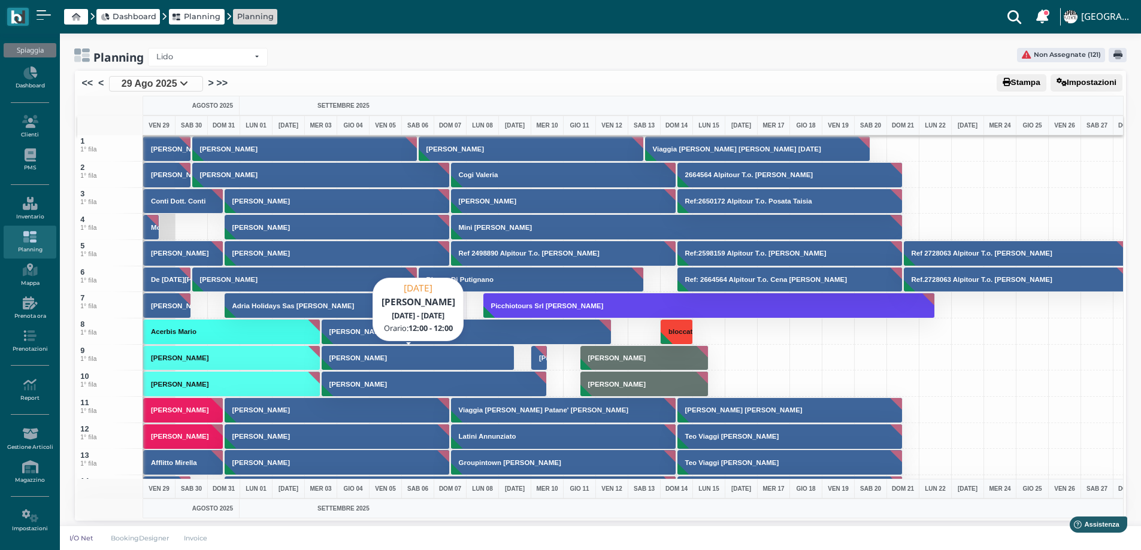
click at [469, 357] on button "[PERSON_NAME]" at bounding box center [418, 358] width 193 height 26
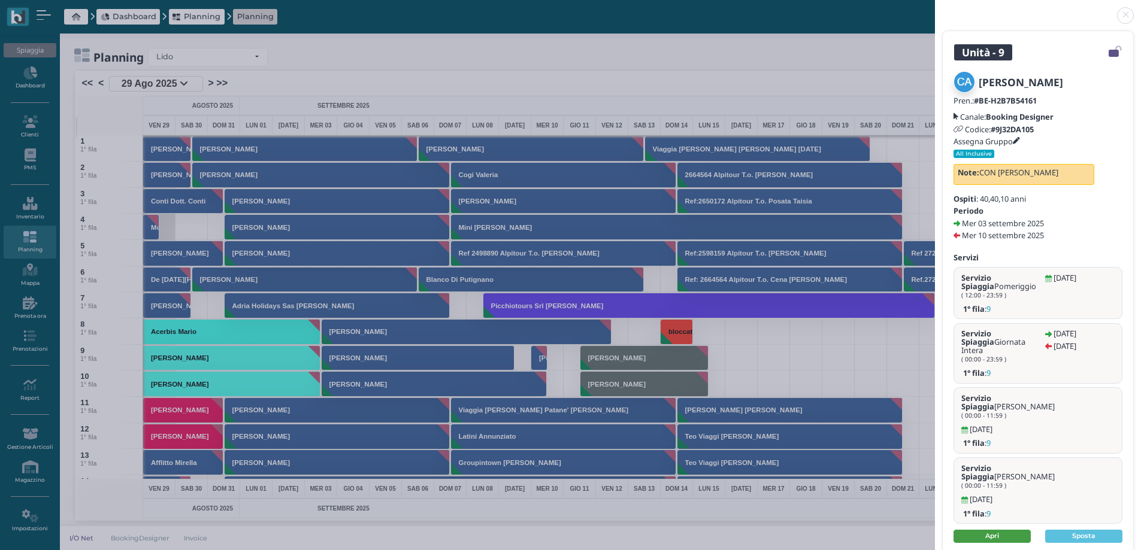
click at [1011, 530] on link "Apri" at bounding box center [991, 536] width 77 height 13
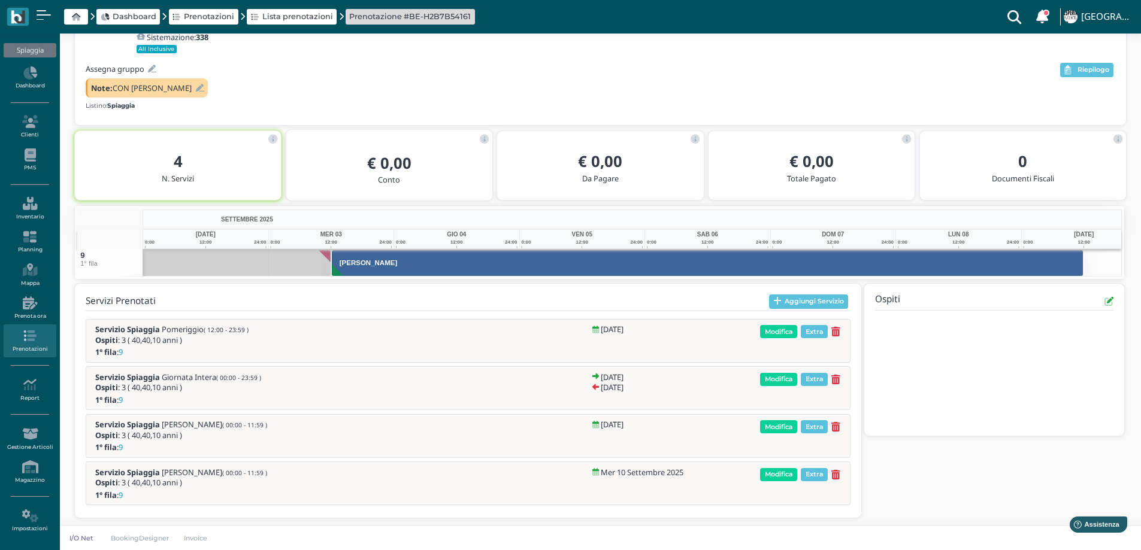
scroll to position [114, 0]
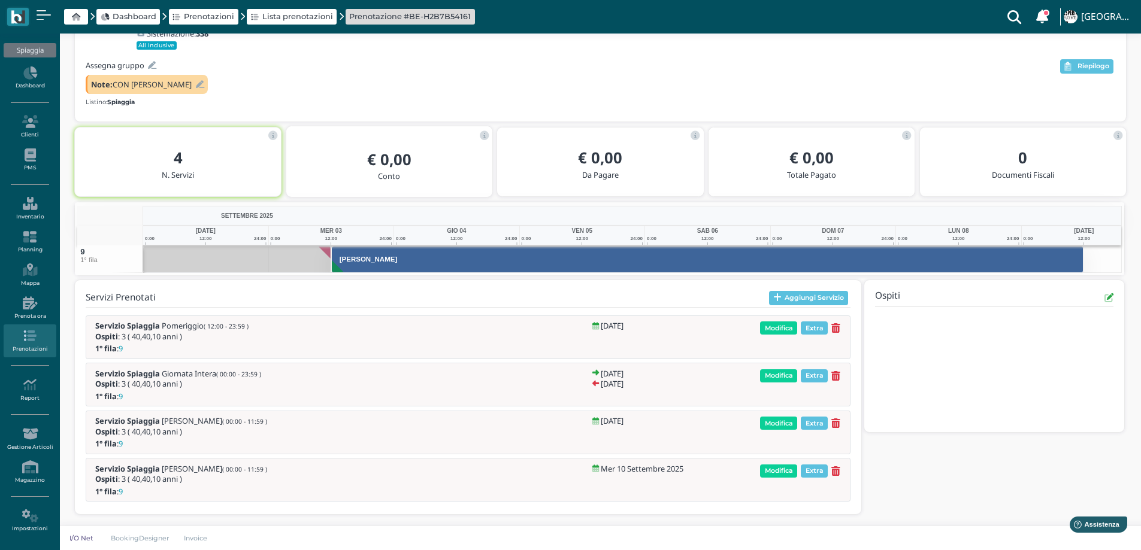
click at [837, 425] on icon at bounding box center [835, 424] width 9 height 10
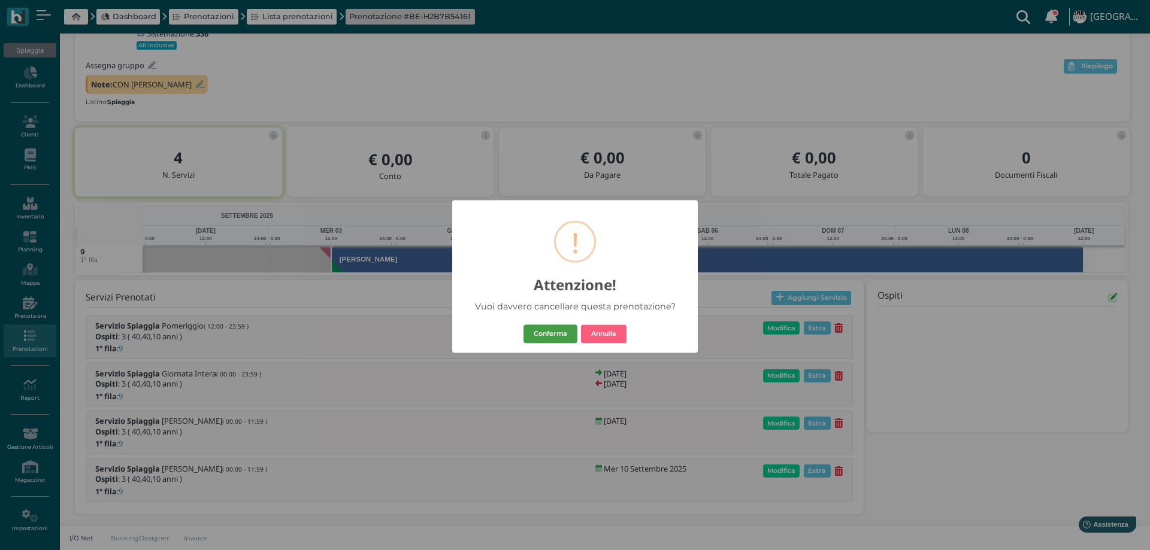
drag, startPoint x: 560, startPoint y: 334, endPoint x: 846, endPoint y: 437, distance: 304.2
click at [560, 335] on button "Conferma" at bounding box center [550, 334] width 54 height 19
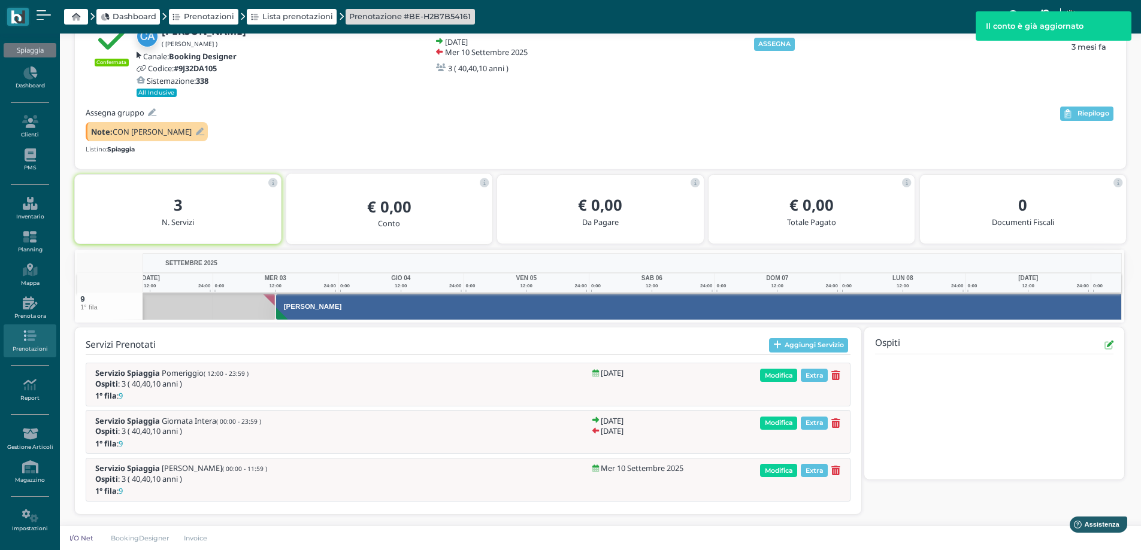
scroll to position [0, 87]
click at [833, 471] on icon at bounding box center [835, 471] width 9 height 10
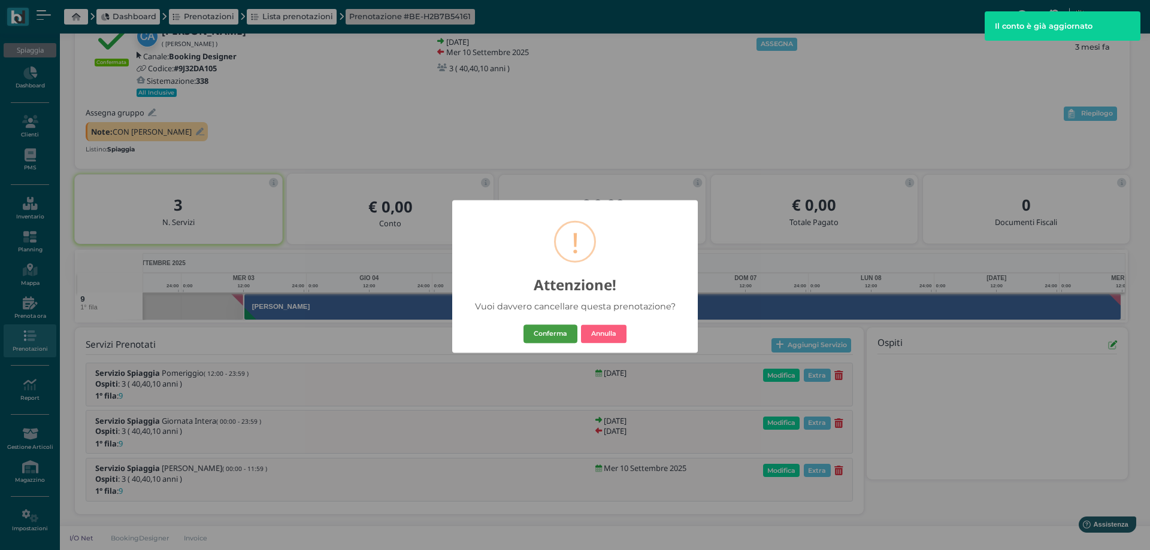
click at [565, 336] on button "Conferma" at bounding box center [550, 334] width 54 height 19
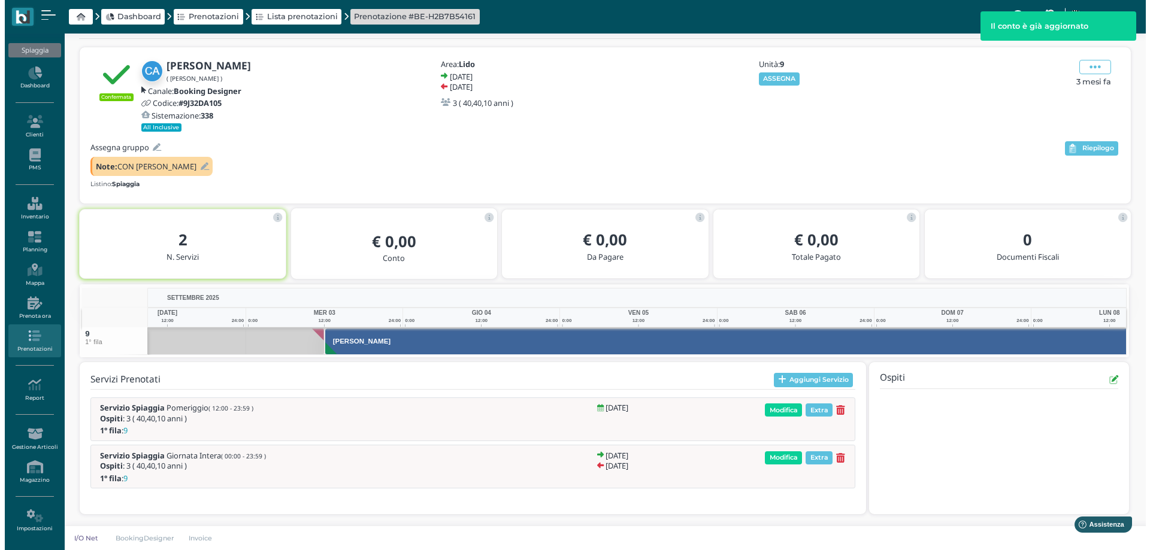
scroll to position [0, 120]
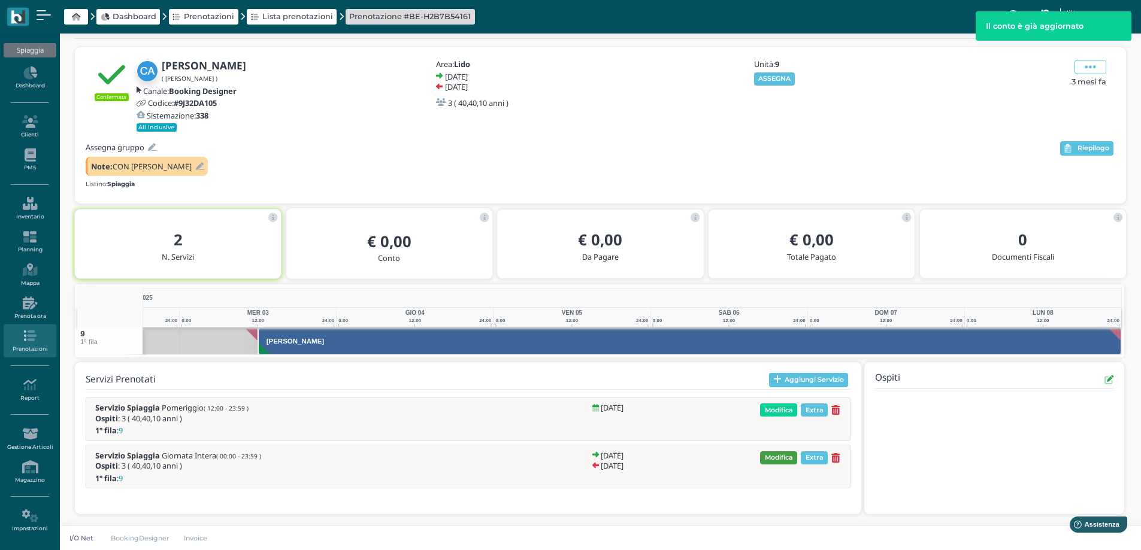
click at [786, 458] on span "Modifica" at bounding box center [778, 457] width 37 height 13
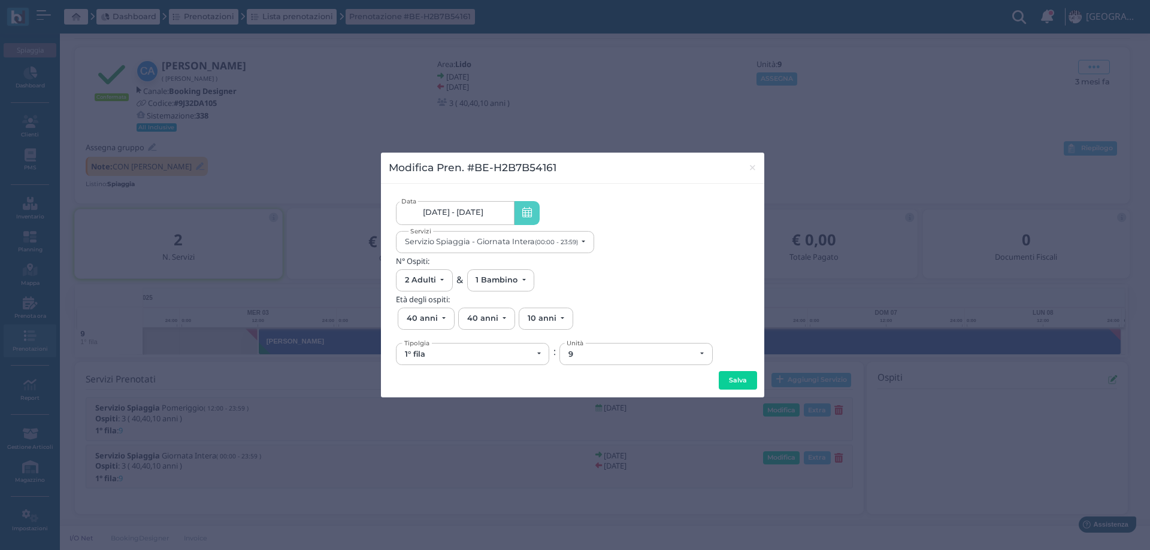
click at [483, 210] on span "[DATE] - [DATE]" at bounding box center [453, 213] width 60 height 10
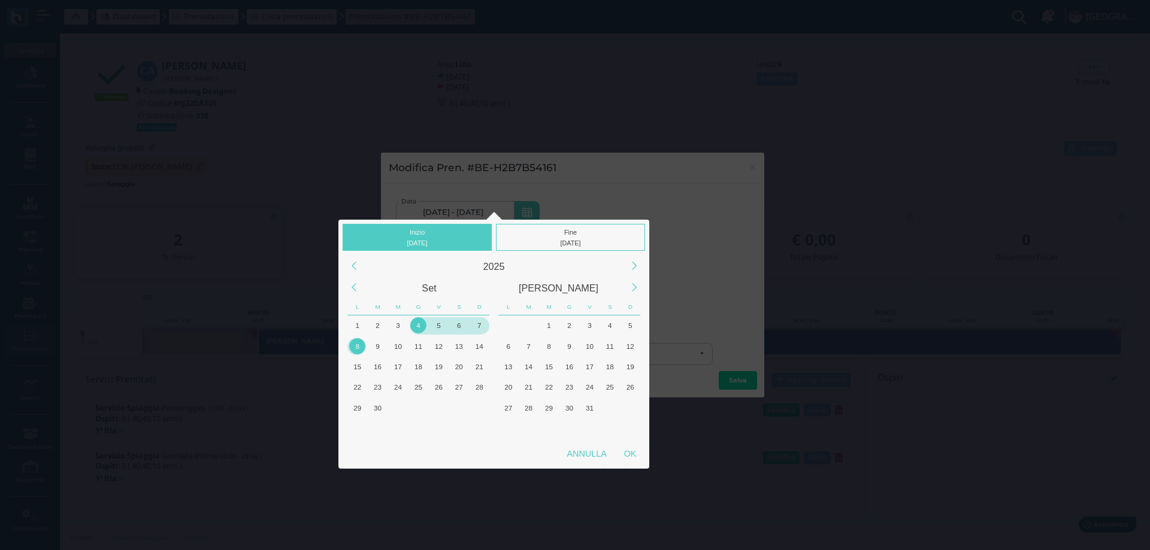
click at [415, 326] on div "4" at bounding box center [418, 325] width 16 height 16
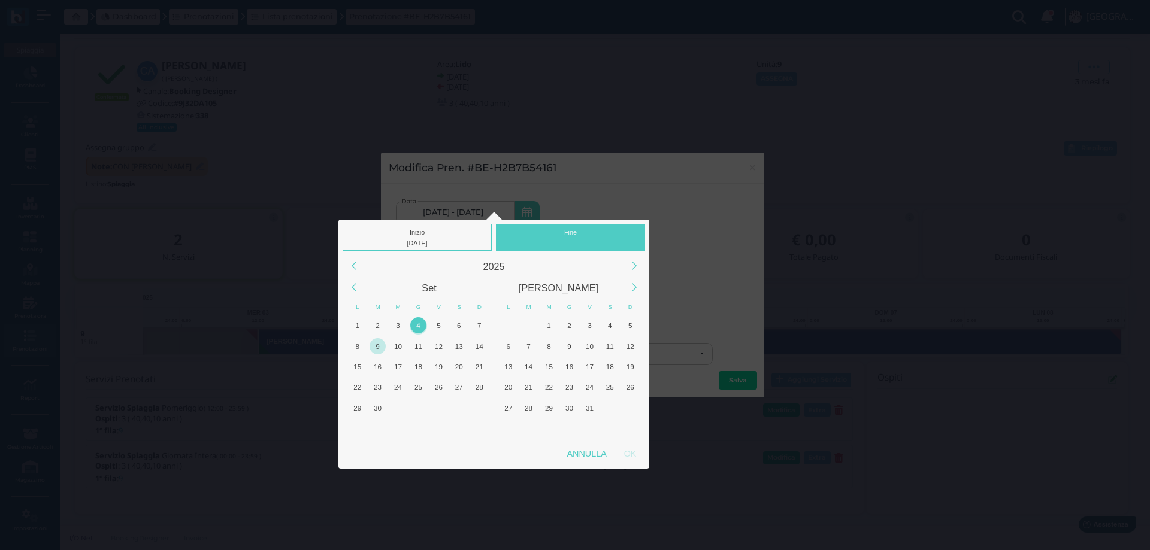
click at [374, 348] on div "9" at bounding box center [377, 346] width 16 height 16
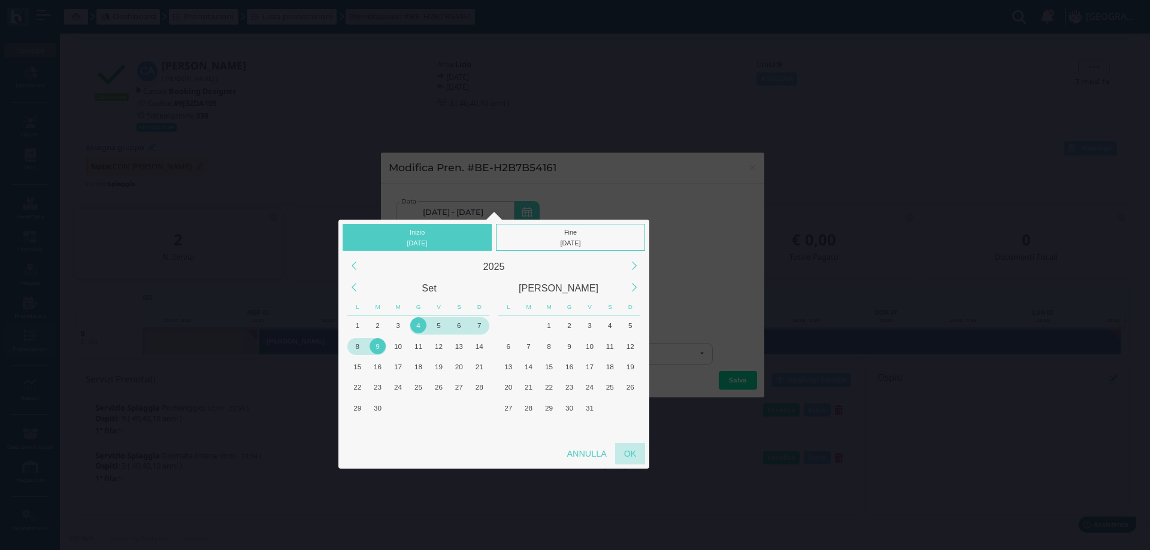
click at [626, 447] on div "OK" at bounding box center [630, 454] width 30 height 22
type input "[DATE] - [DATE]"
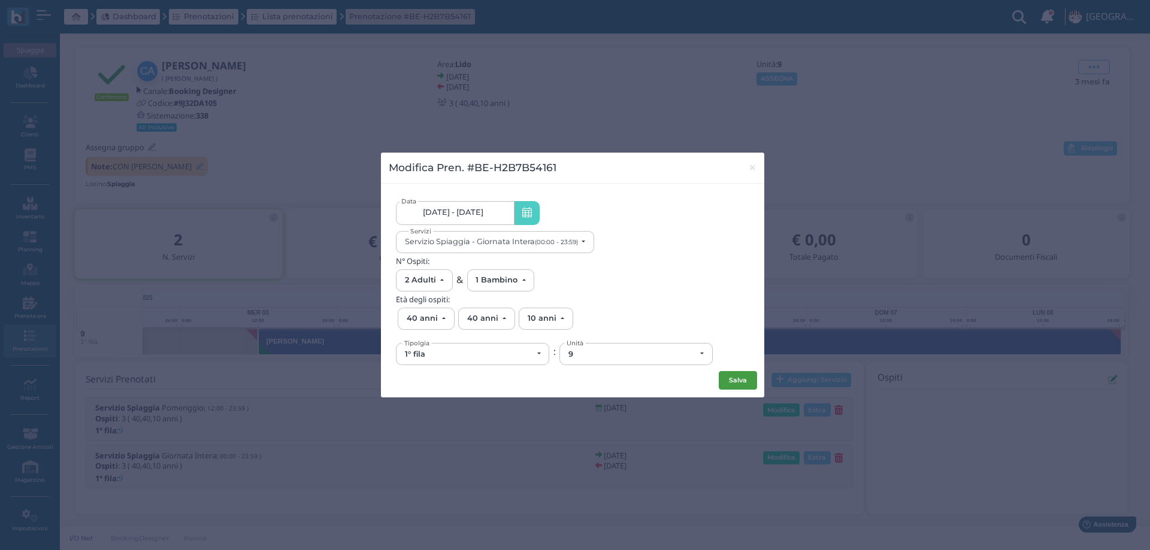
scroll to position [0, 0]
click at [742, 385] on button "Salva" at bounding box center [737, 380] width 38 height 19
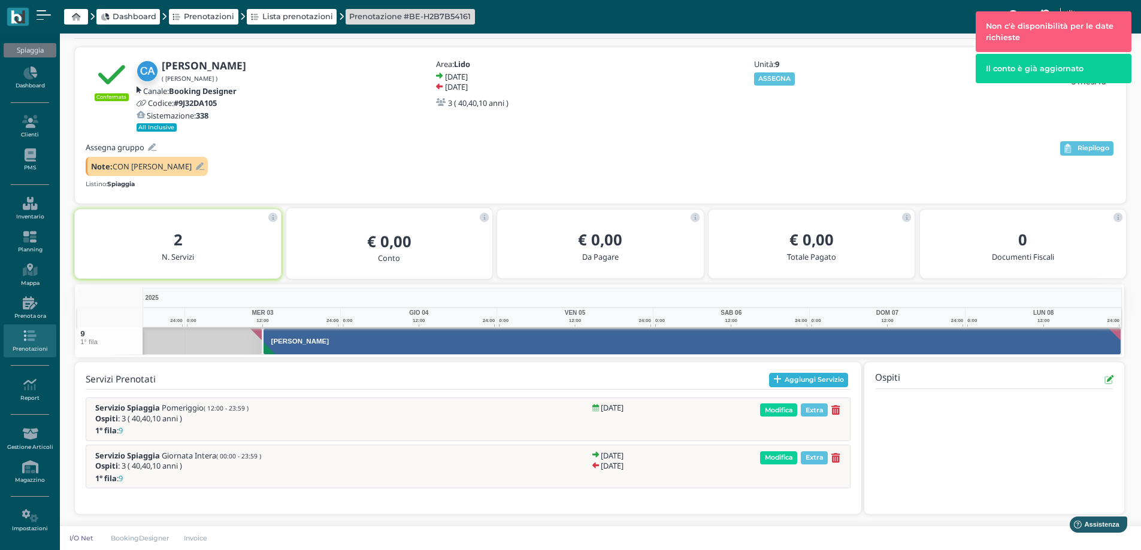
click at [783, 380] on button "Aggiungi Servizio" at bounding box center [809, 380] width 80 height 14
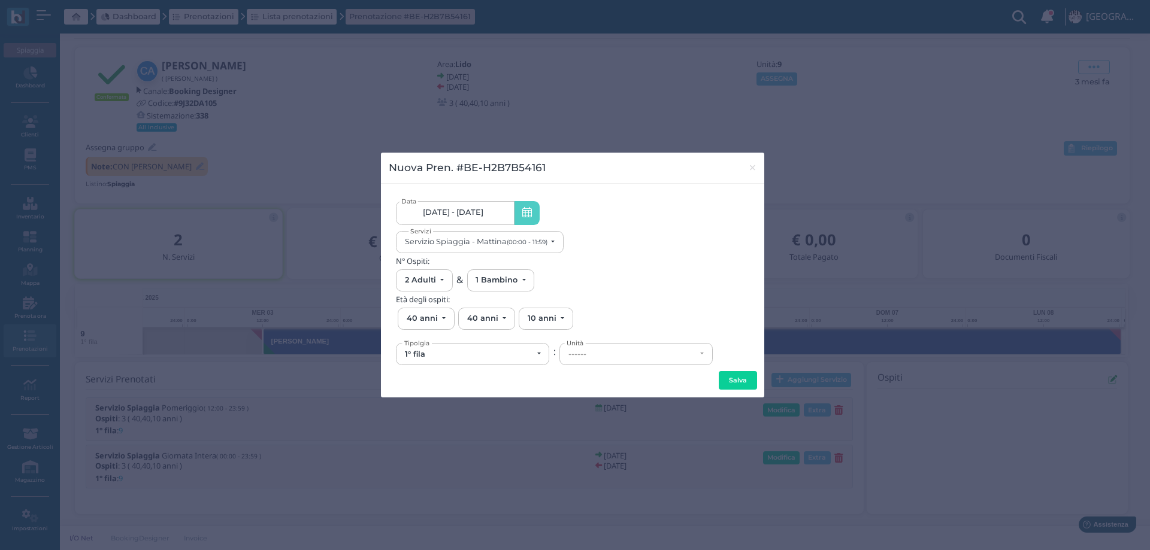
click at [481, 207] on link "03/09/25 - 08/09/25" at bounding box center [455, 213] width 118 height 24
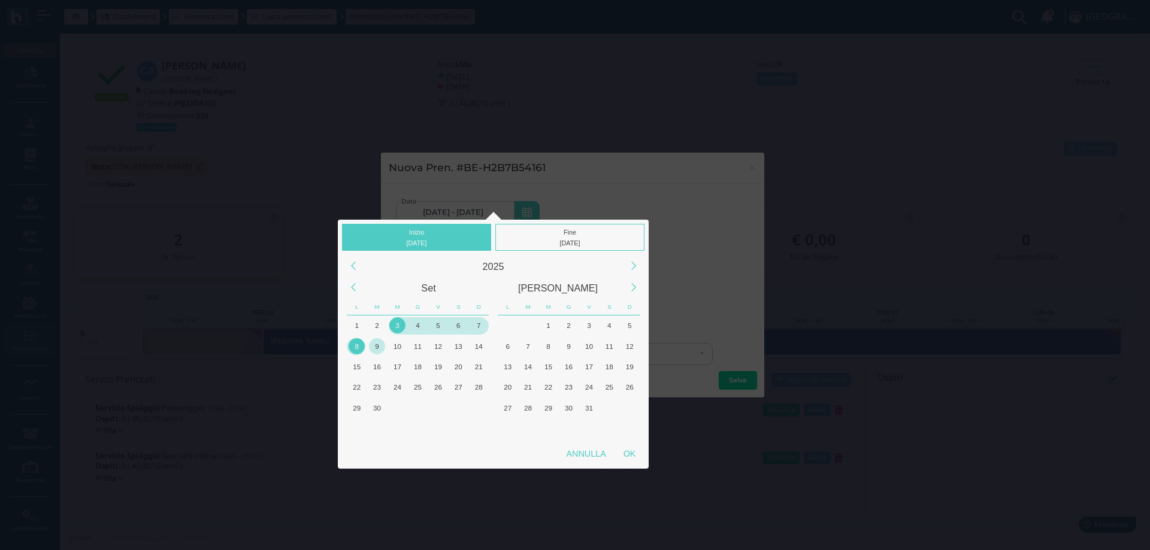
click at [374, 345] on div "9" at bounding box center [377, 346] width 16 height 16
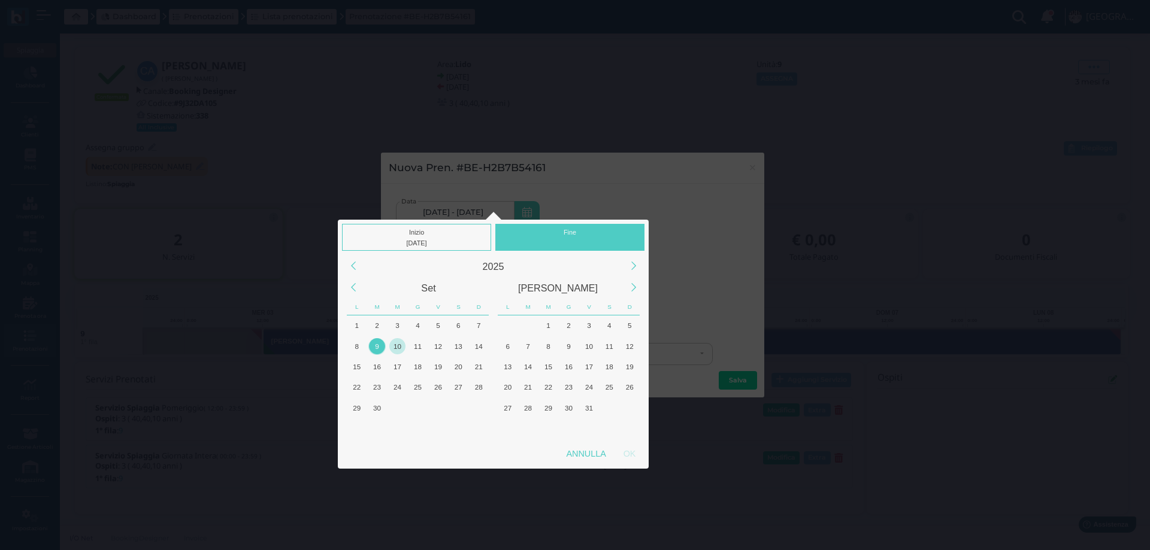
click at [398, 348] on div "10" at bounding box center [397, 346] width 16 height 16
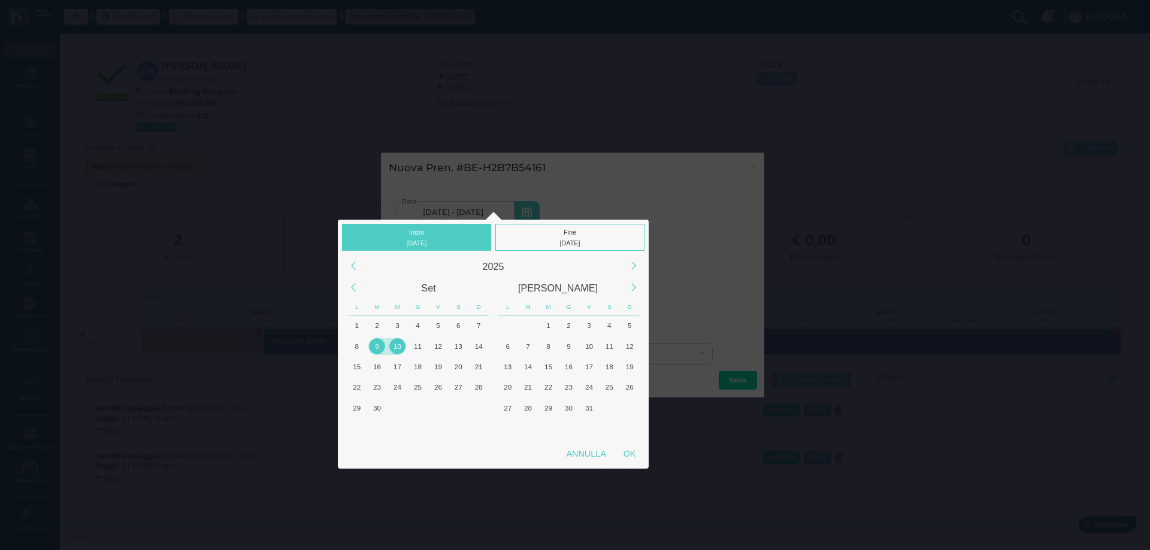
click at [375, 350] on div "9" at bounding box center [377, 346] width 16 height 16
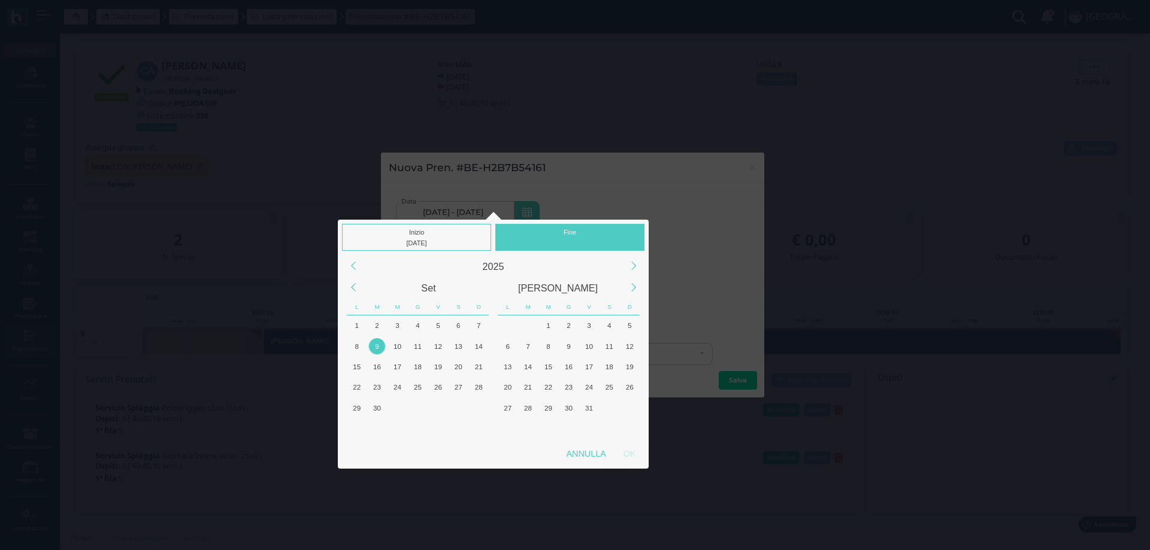
click at [461, 265] on div "2025" at bounding box center [493, 267] width 259 height 22
click at [717, 283] on div "Inizio 09/09/2025 Fine 2025 Set Ott L M M G V S D L M M G V S D 28 29 30 31 1 2…" at bounding box center [575, 259] width 1150 height 583
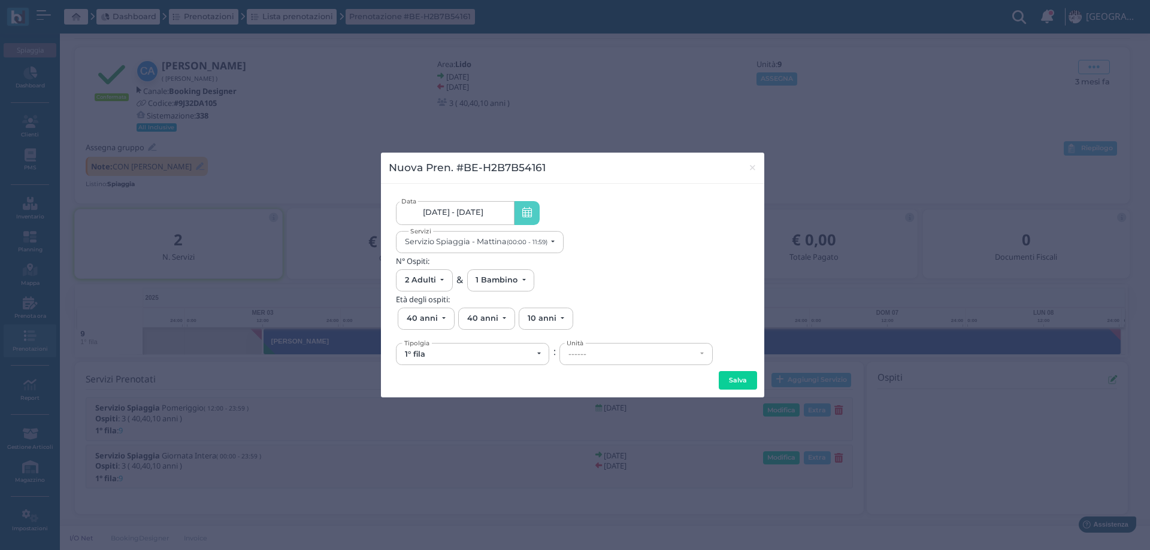
click at [483, 208] on span "03/09/25 - 08/09/25" at bounding box center [453, 213] width 60 height 10
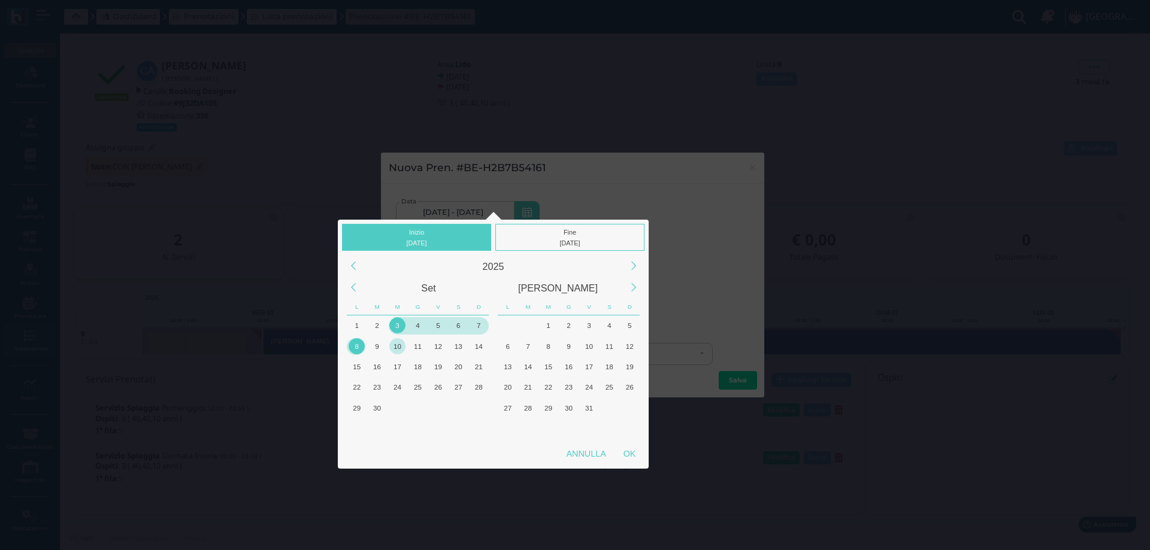
click at [396, 349] on div "10" at bounding box center [397, 346] width 16 height 16
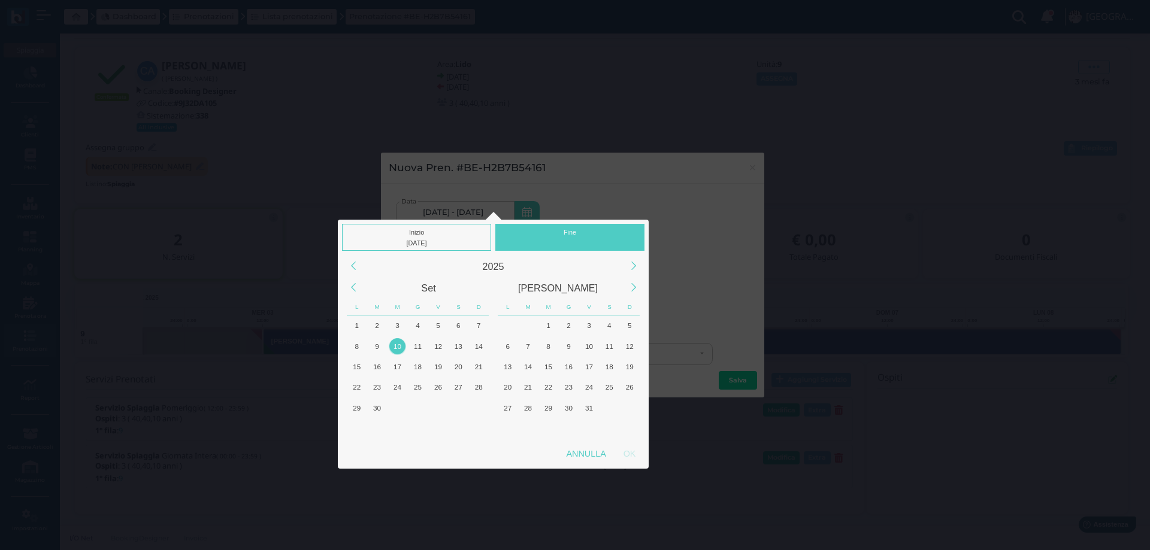
click at [396, 349] on div "10" at bounding box center [397, 346] width 16 height 16
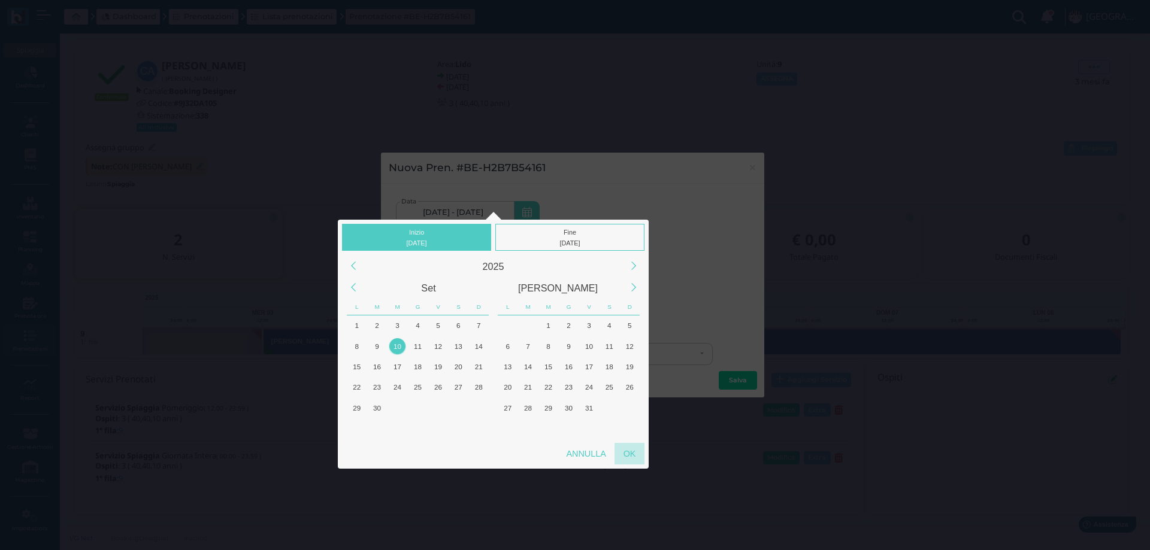
click at [631, 453] on div "OK" at bounding box center [629, 454] width 30 height 22
type input "10/09/2025 - 10/09/2025"
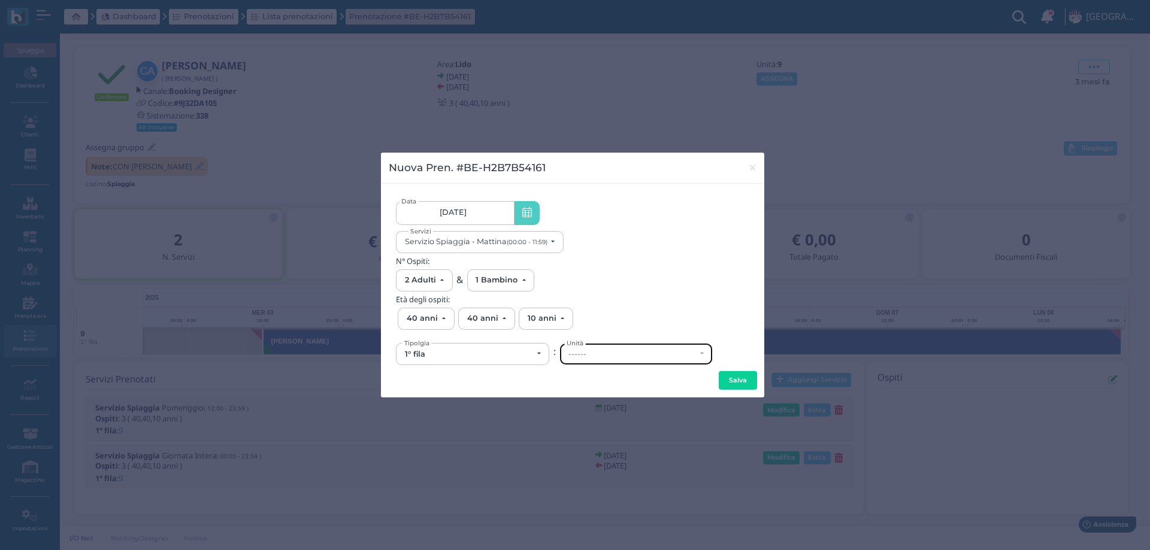
click at [581, 360] on div "------" at bounding box center [636, 354] width 152 height 21
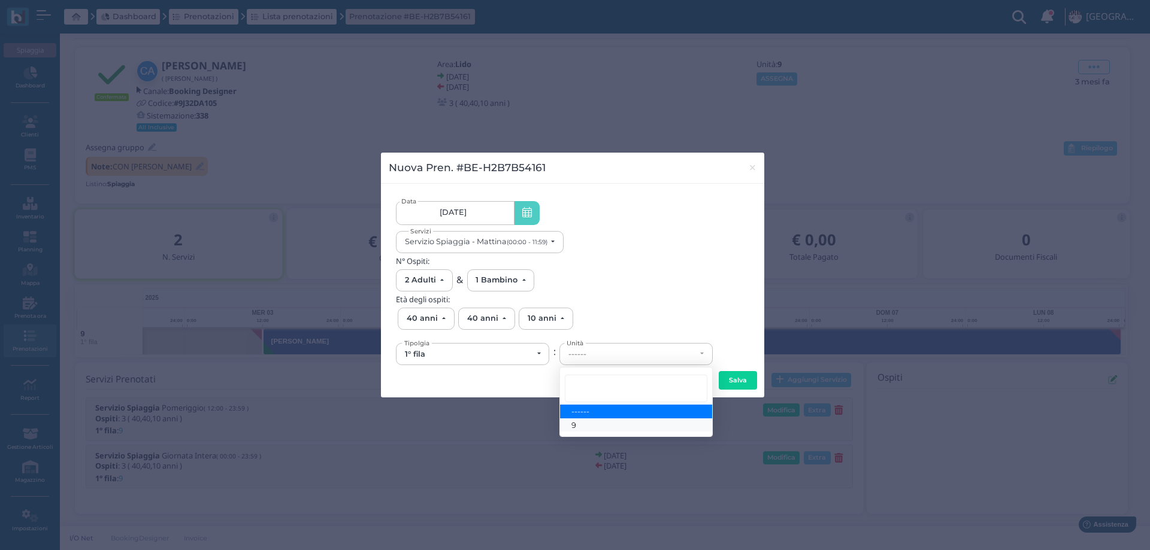
click at [593, 423] on link "9" at bounding box center [636, 426] width 152 height 14
select select "6133"
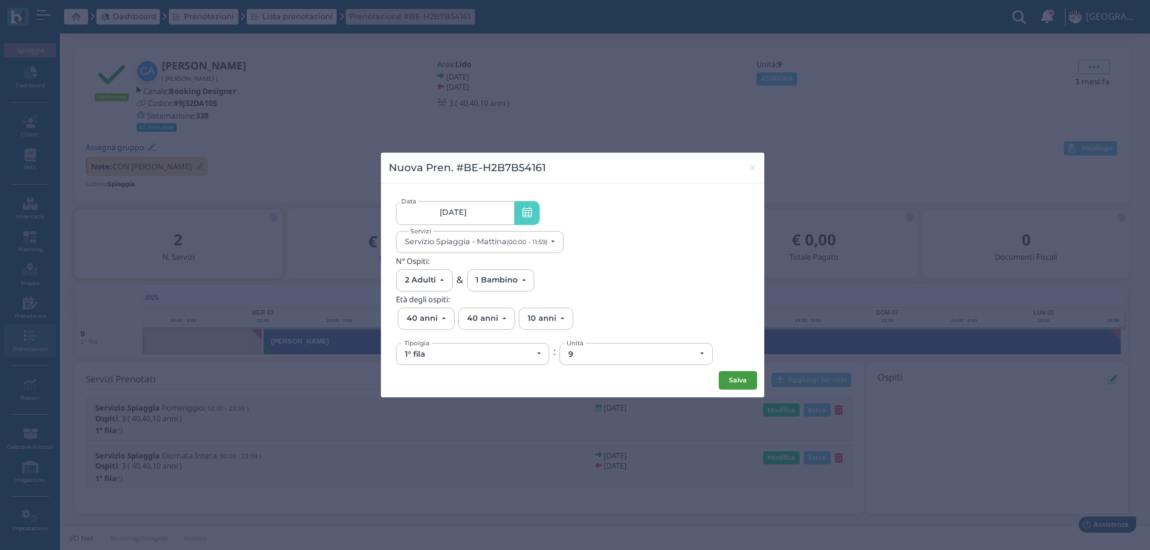
click at [736, 381] on button "Salva" at bounding box center [737, 380] width 38 height 19
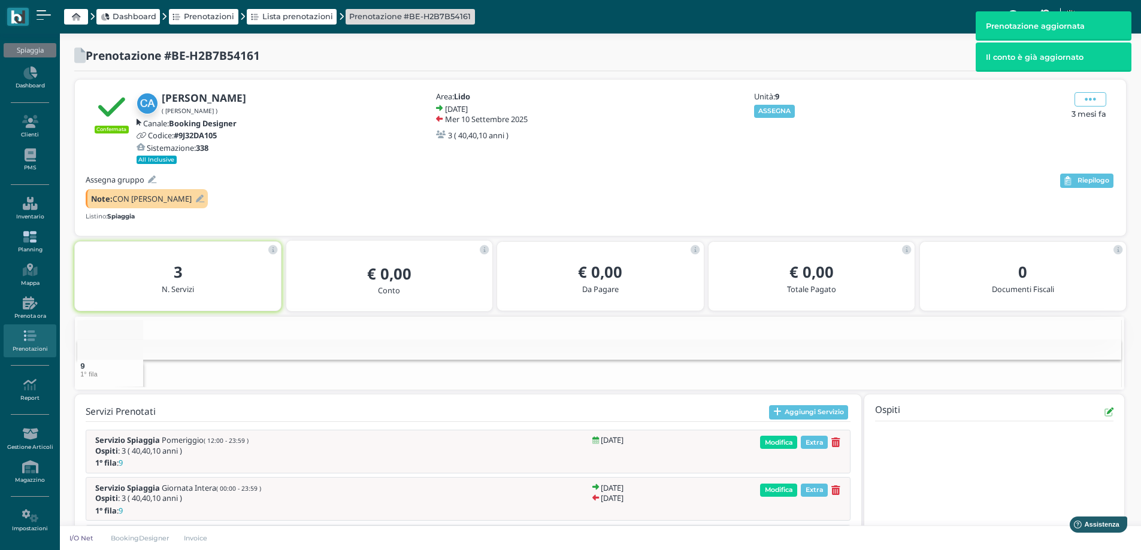
click at [33, 237] on icon at bounding box center [30, 237] width 52 height 13
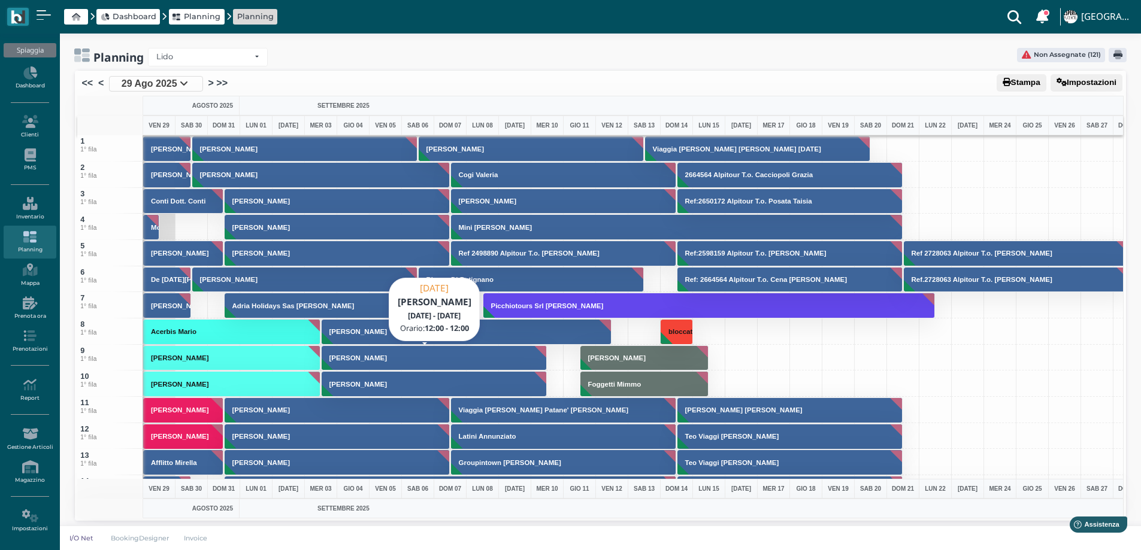
click at [353, 360] on h3 "[PERSON_NAME]" at bounding box center [358, 357] width 67 height 7
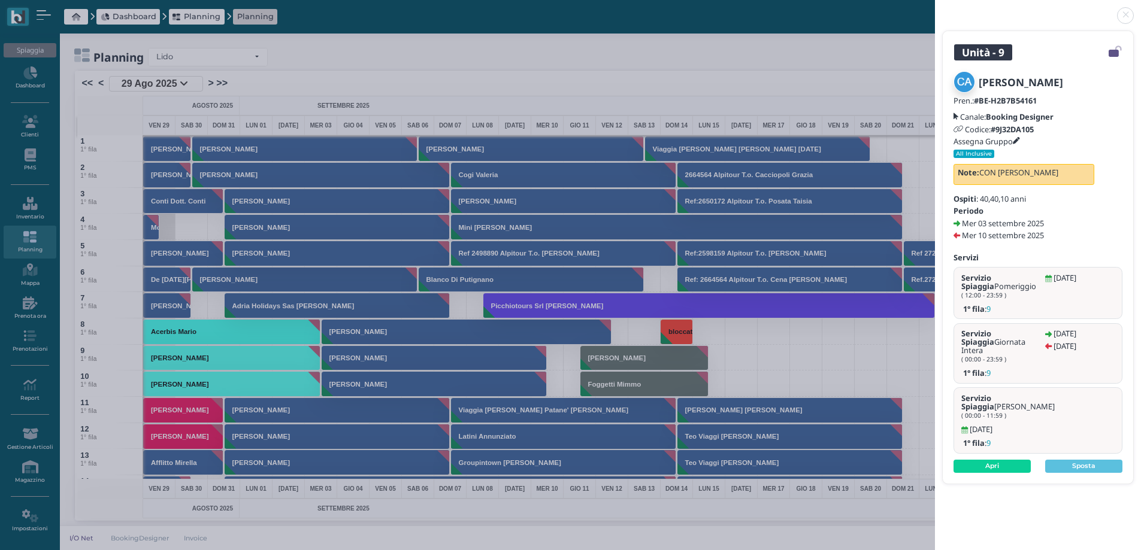
click at [1022, 137] on div "Pren.: #BE-H2B7B54161 Canale: Booking Designer Codice: #9J32DA105 Assegna Grupp…" at bounding box center [1037, 141] width 169 height 90
click at [1019, 139] on icon at bounding box center [1015, 141] width 7 height 7
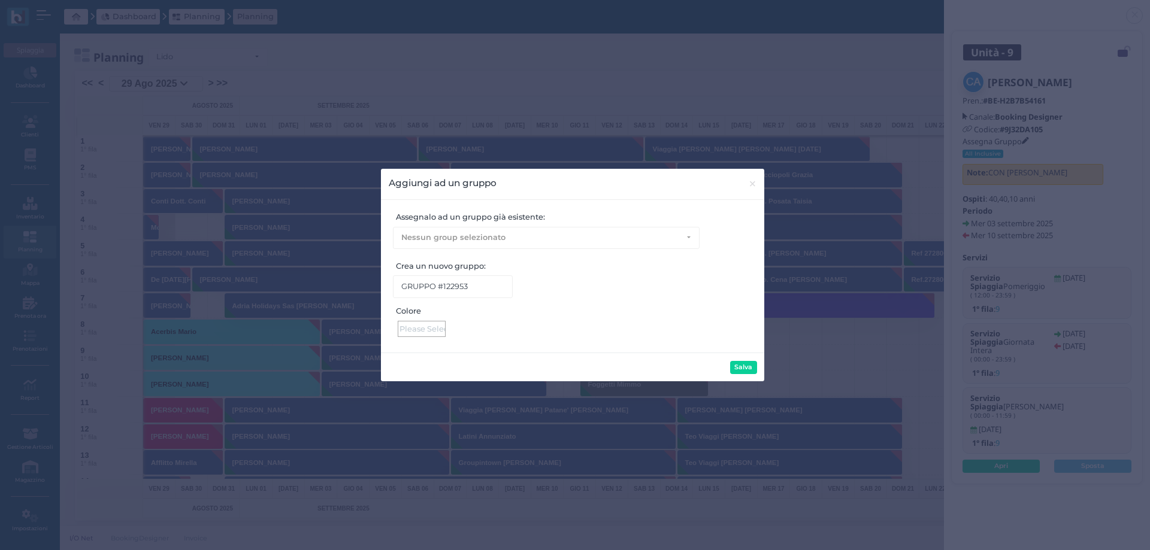
click at [421, 331] on div at bounding box center [422, 329] width 48 height 16
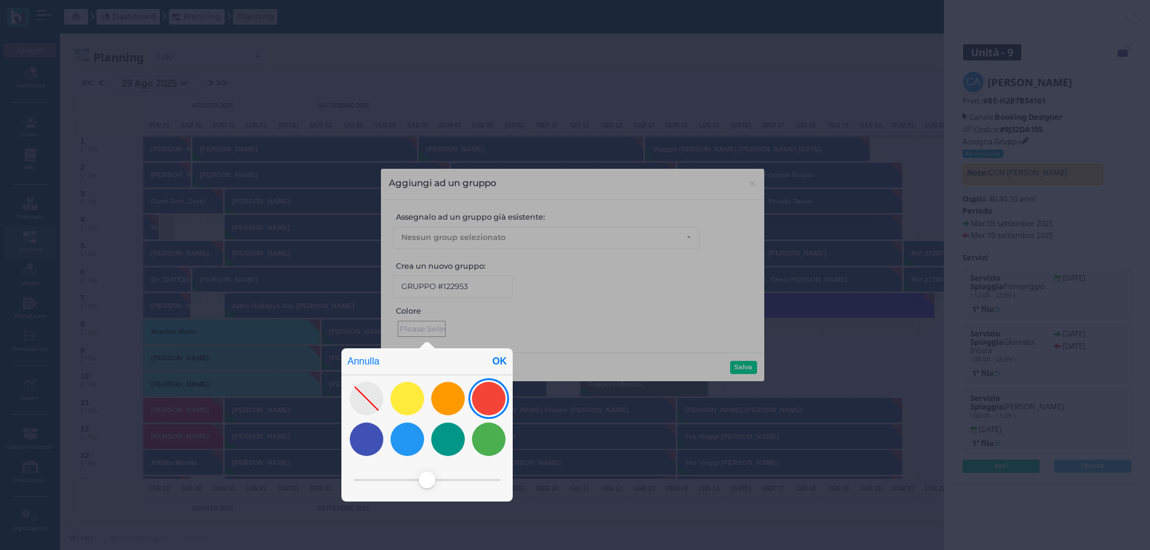
click at [489, 391] on div at bounding box center [489, 399] width 34 height 34
click at [499, 356] on div "OK" at bounding box center [499, 361] width 26 height 26
type input "#f44437"
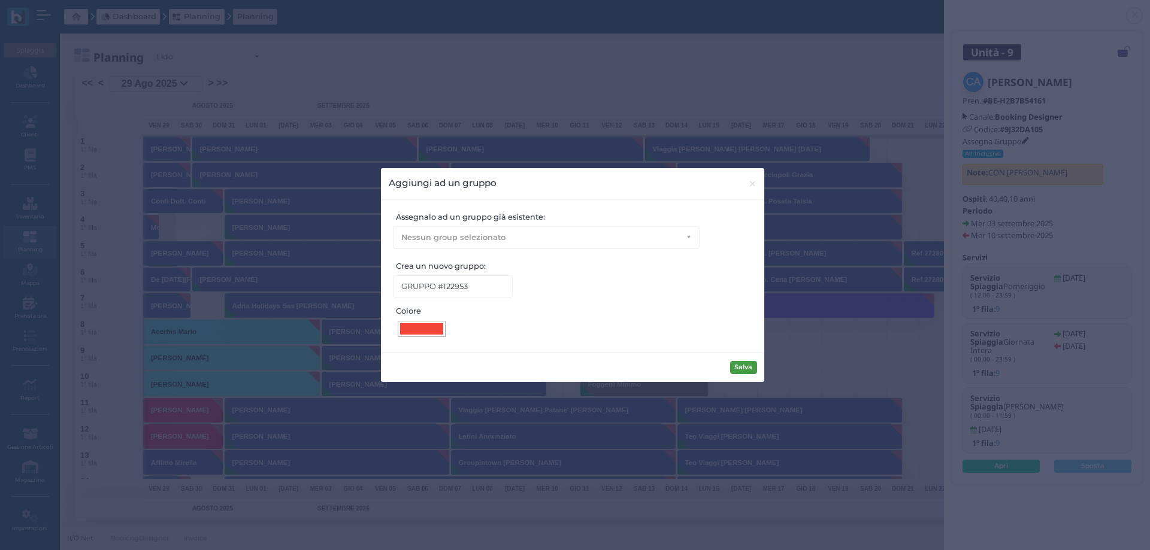
click at [736, 366] on button "Salva" at bounding box center [743, 367] width 27 height 13
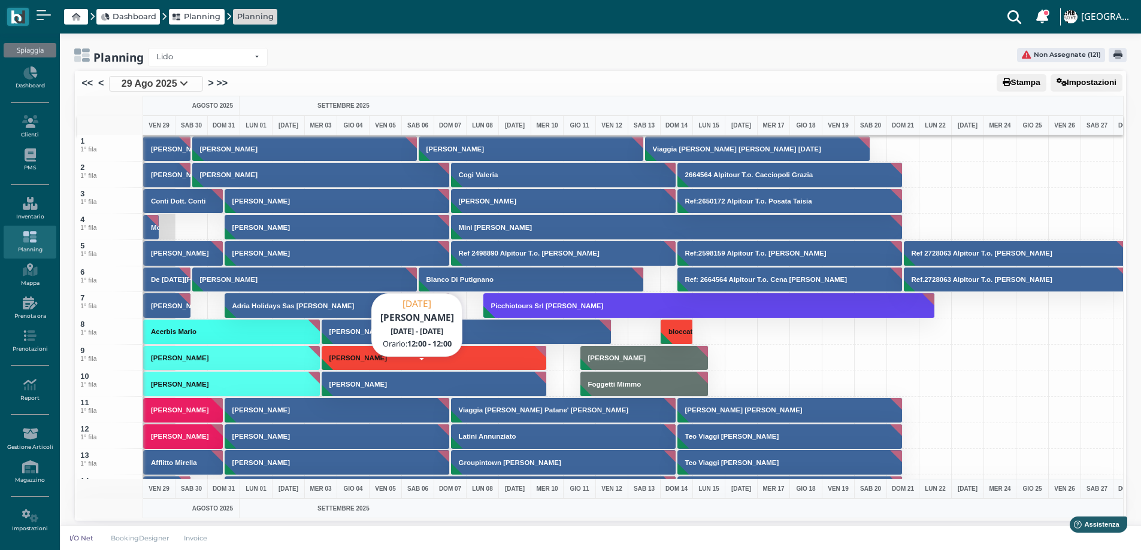
click at [374, 385] on h3 "[PERSON_NAME]" at bounding box center [358, 384] width 67 height 7
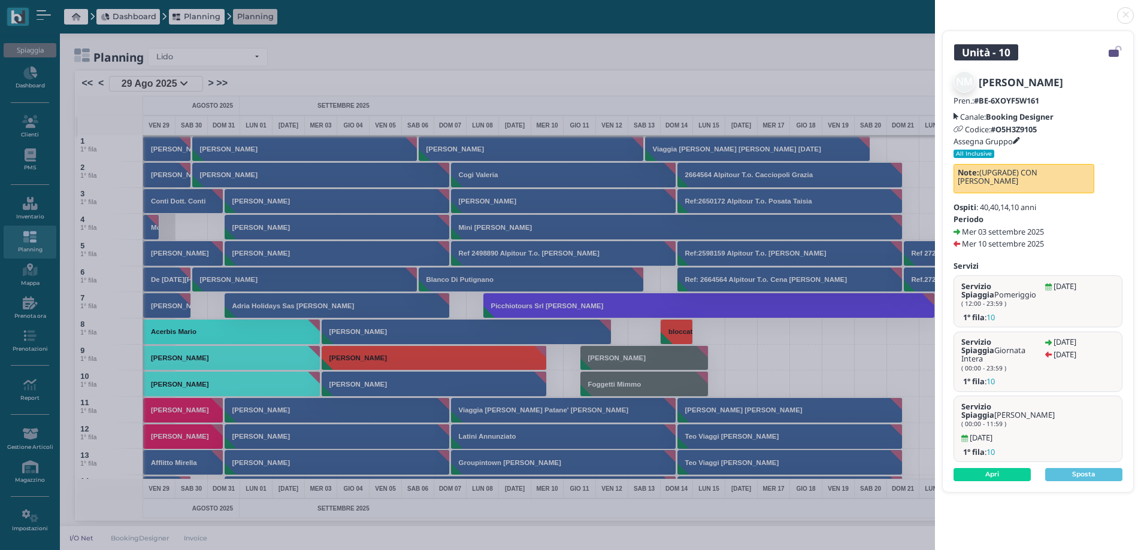
click at [1018, 141] on icon at bounding box center [1015, 141] width 7 height 7
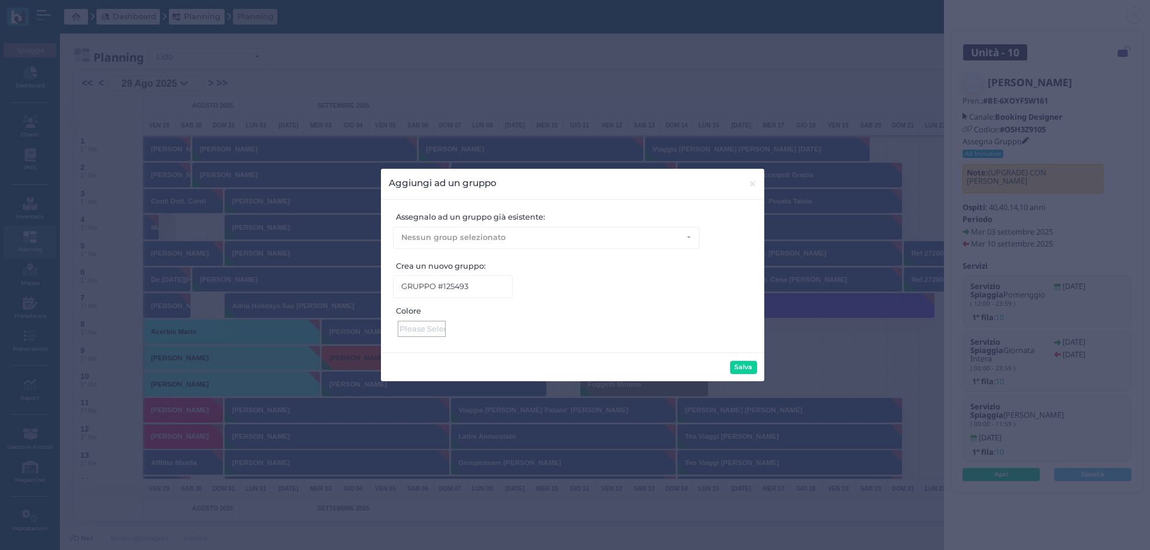
click at [421, 326] on div at bounding box center [422, 329] width 48 height 16
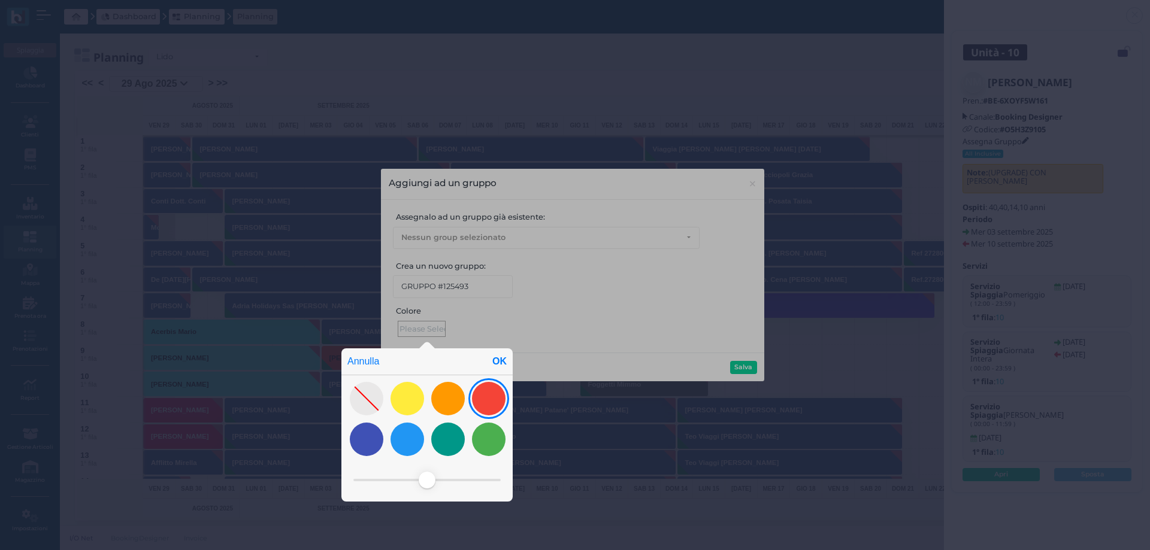
click at [489, 402] on div at bounding box center [489, 399] width 34 height 34
drag, startPoint x: 498, startPoint y: 358, endPoint x: 531, endPoint y: 360, distance: 33.0
click at [499, 358] on div "OK" at bounding box center [499, 361] width 26 height 26
type input "#f44437"
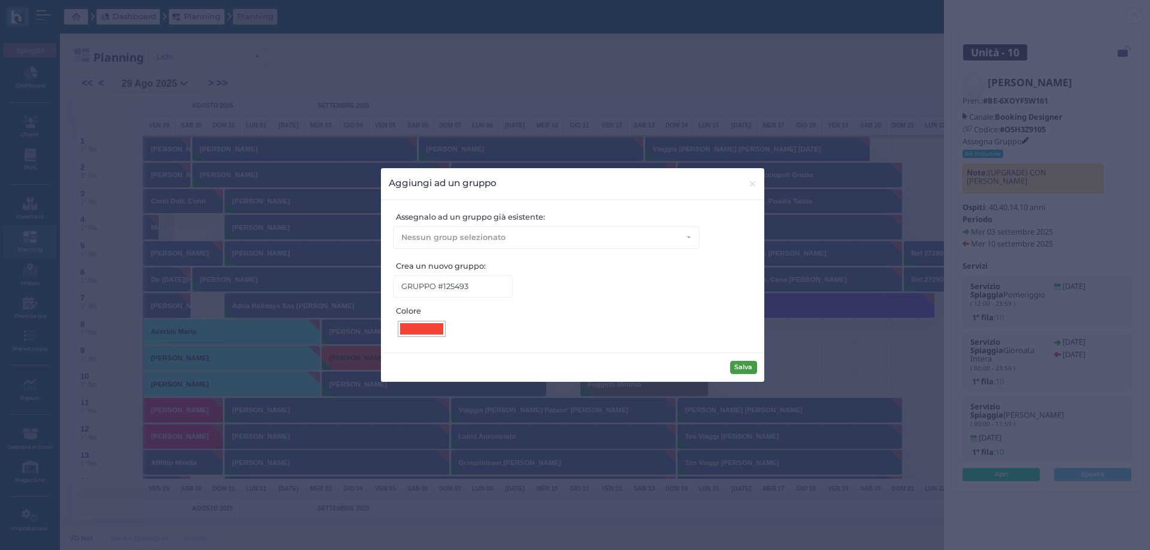
click at [732, 366] on button "Salva" at bounding box center [743, 367] width 27 height 13
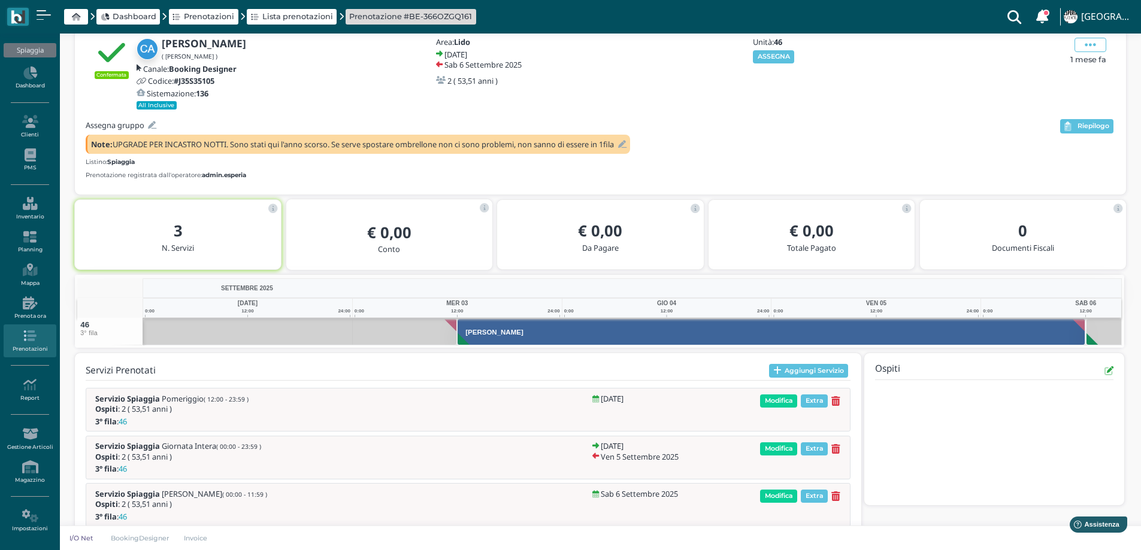
scroll to position [80, 0]
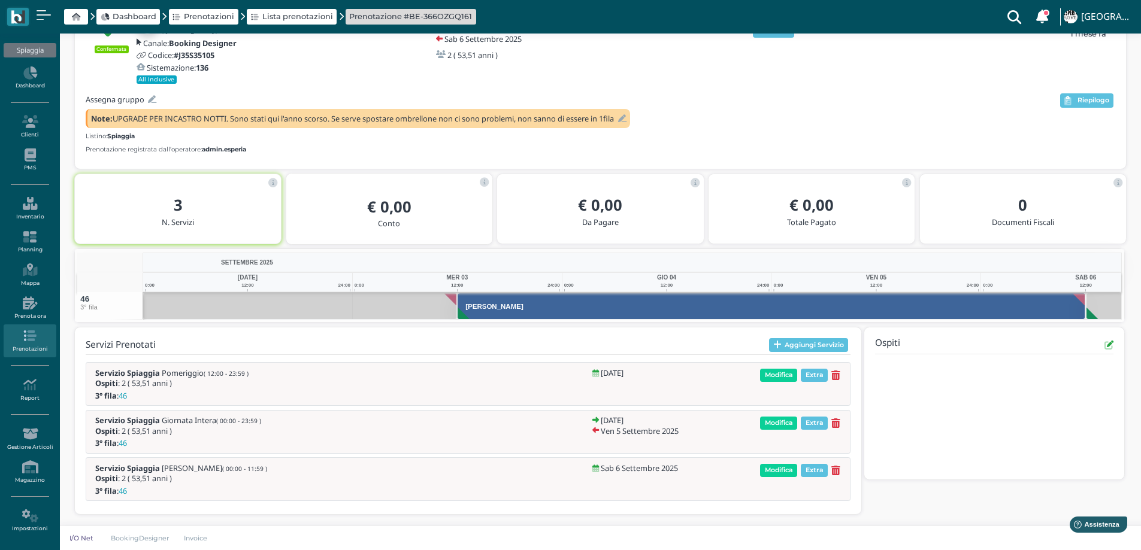
click at [626, 116] on icon at bounding box center [622, 119] width 8 height 8
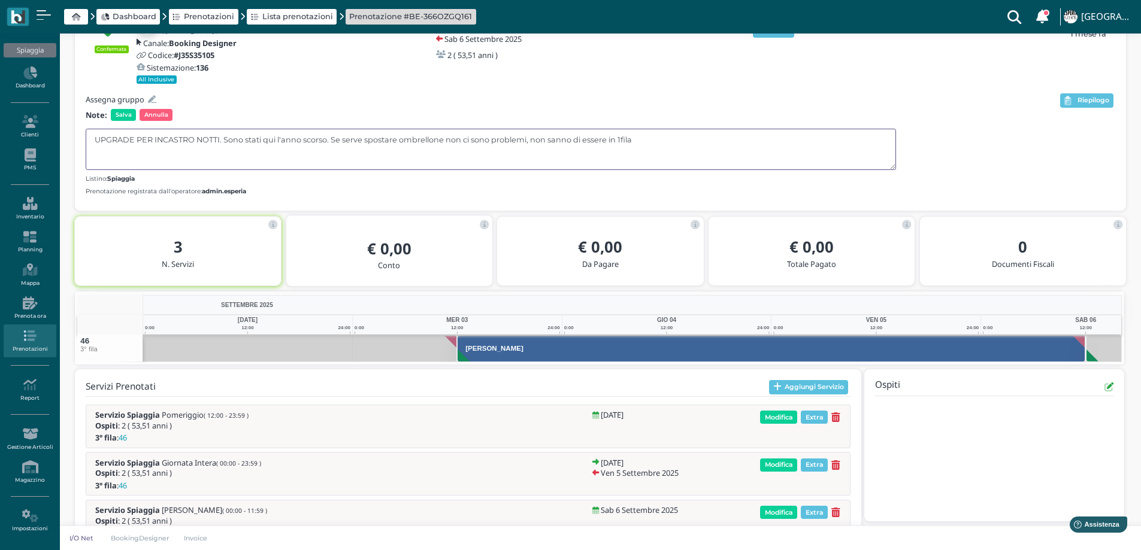
drag, startPoint x: 650, startPoint y: 142, endPoint x: 139, endPoint y: 140, distance: 511.3
click at [139, 140] on textarea "UPGRADE PER INCASTRO NOTTI. Sono stati qui l'anno scorso. Se serve spostare omb…" at bounding box center [491, 149] width 810 height 41
click at [107, 138] on textarea "UPGRADE" at bounding box center [491, 149] width 810 height 41
type textarea "UP GRADE"
click at [123, 113] on span "Salva" at bounding box center [123, 115] width 25 height 12
